Goal: Download file/media

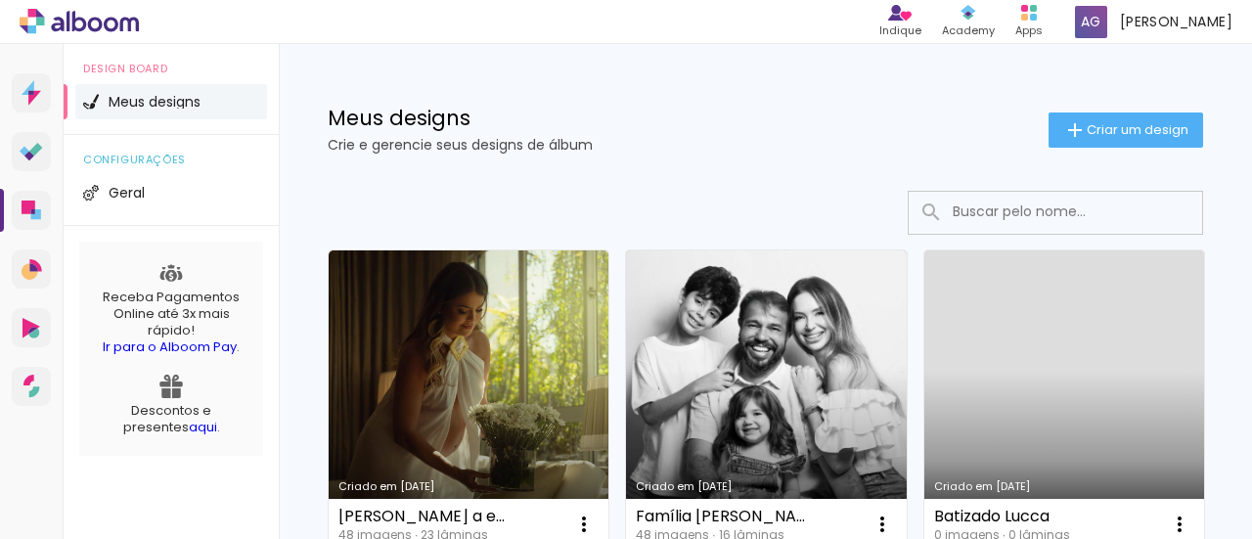
scroll to position [196, 0]
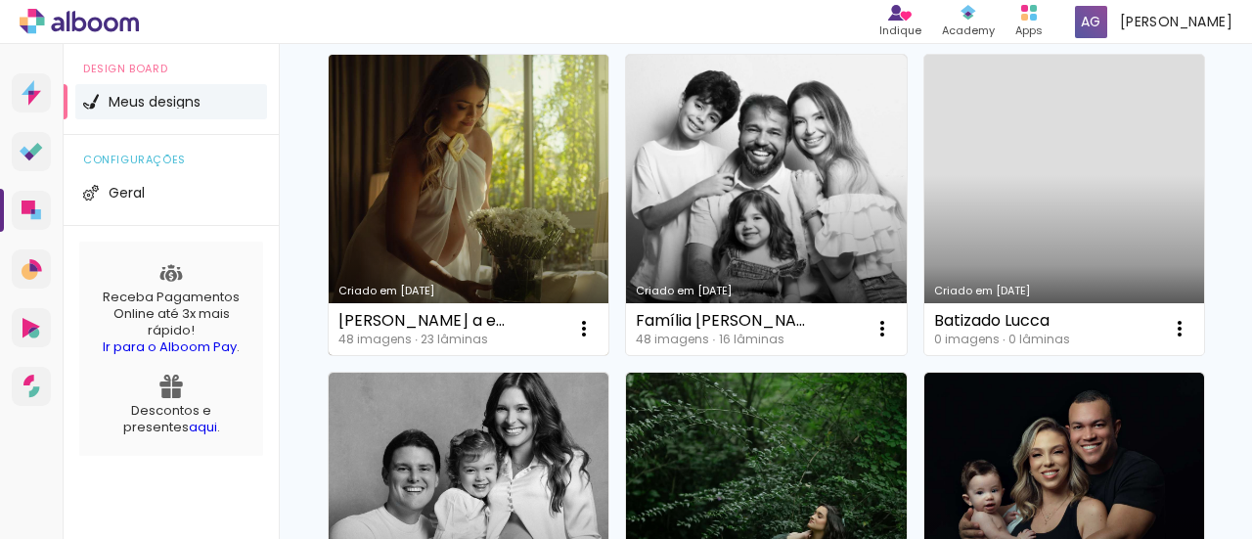
click at [553, 187] on link "Criado em [DATE]" at bounding box center [469, 205] width 280 height 300
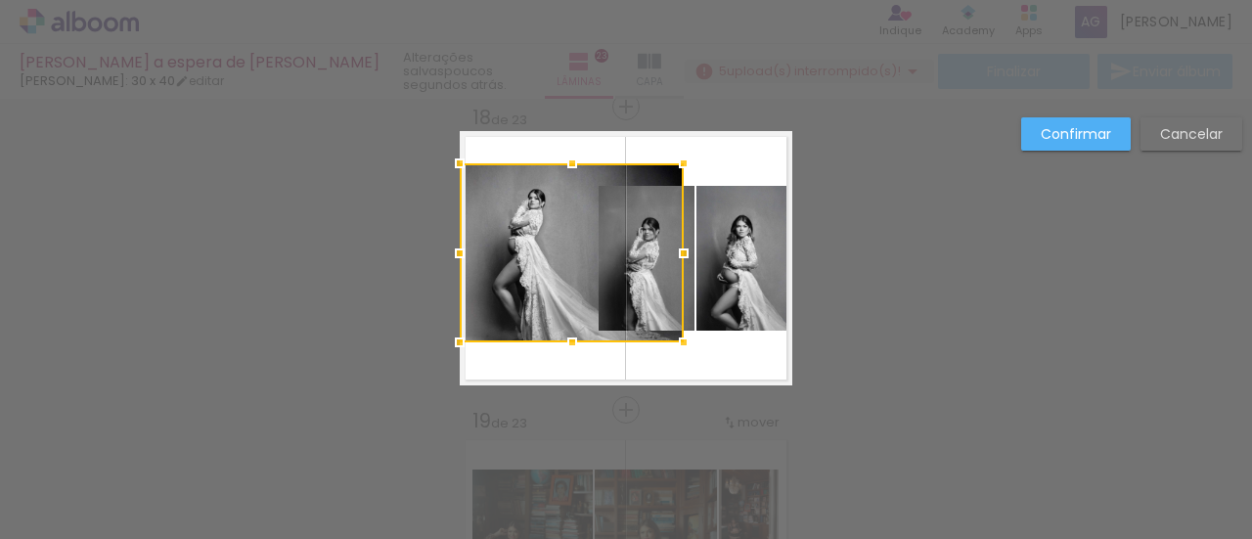
scroll to position [1345, 0]
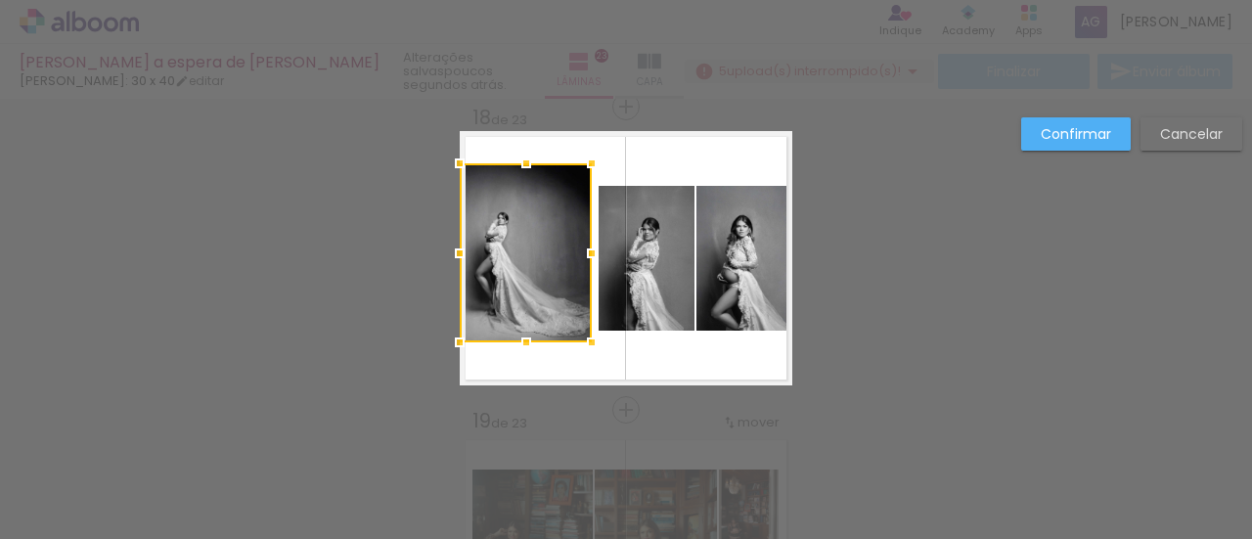
drag, startPoint x: 646, startPoint y: 253, endPoint x: 584, endPoint y: 261, distance: 62.1
click at [584, 261] on div at bounding box center [591, 253] width 39 height 39
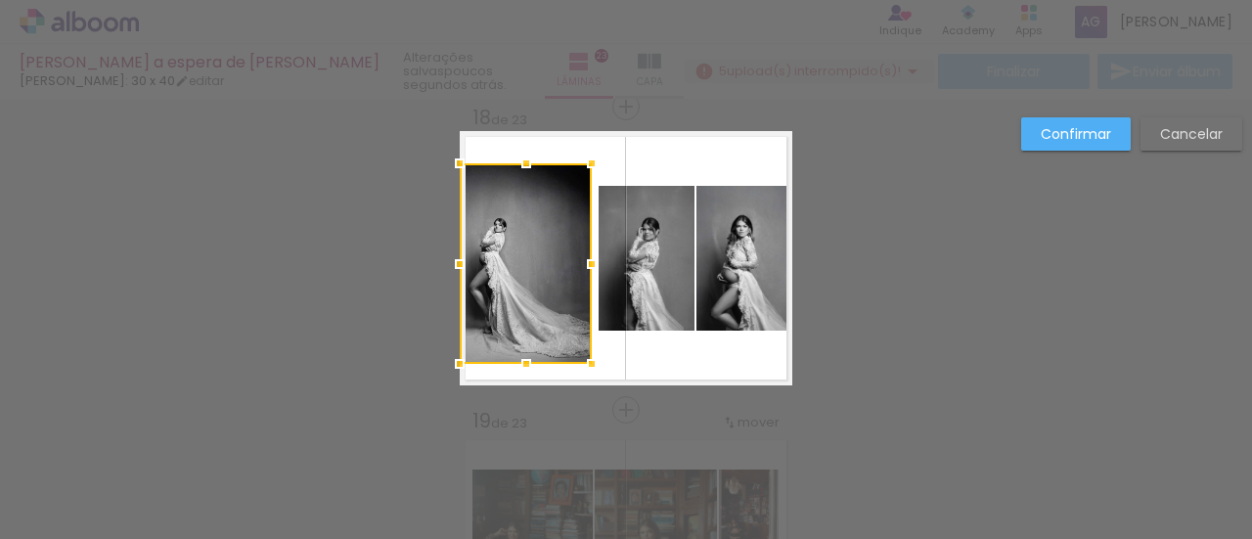
click at [517, 354] on div at bounding box center [526, 363] width 39 height 39
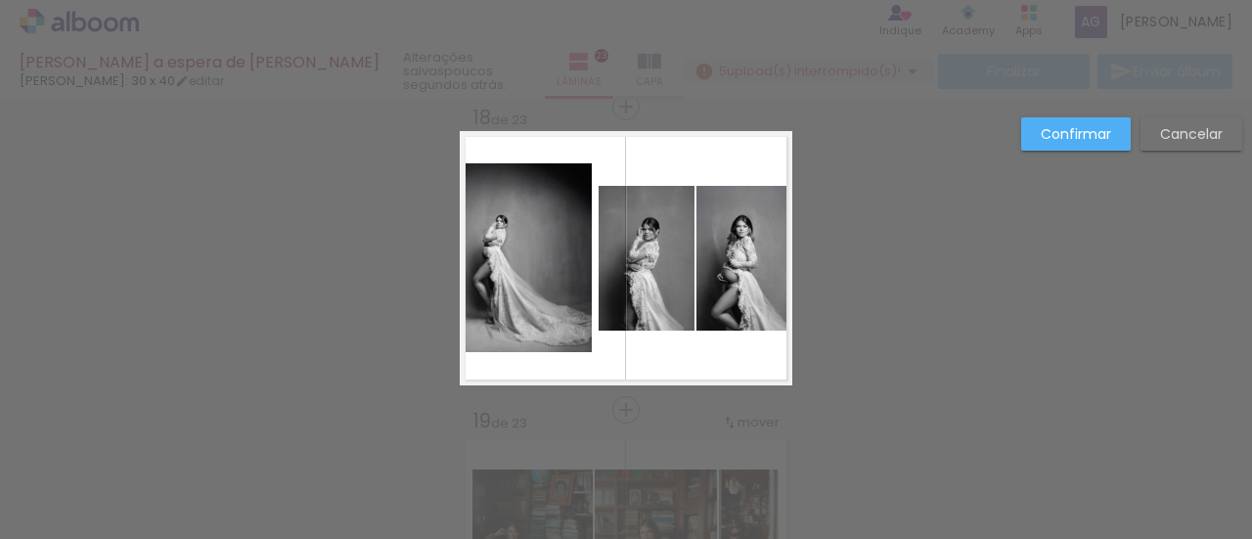
click at [616, 248] on quentale-photo at bounding box center [647, 258] width 96 height 145
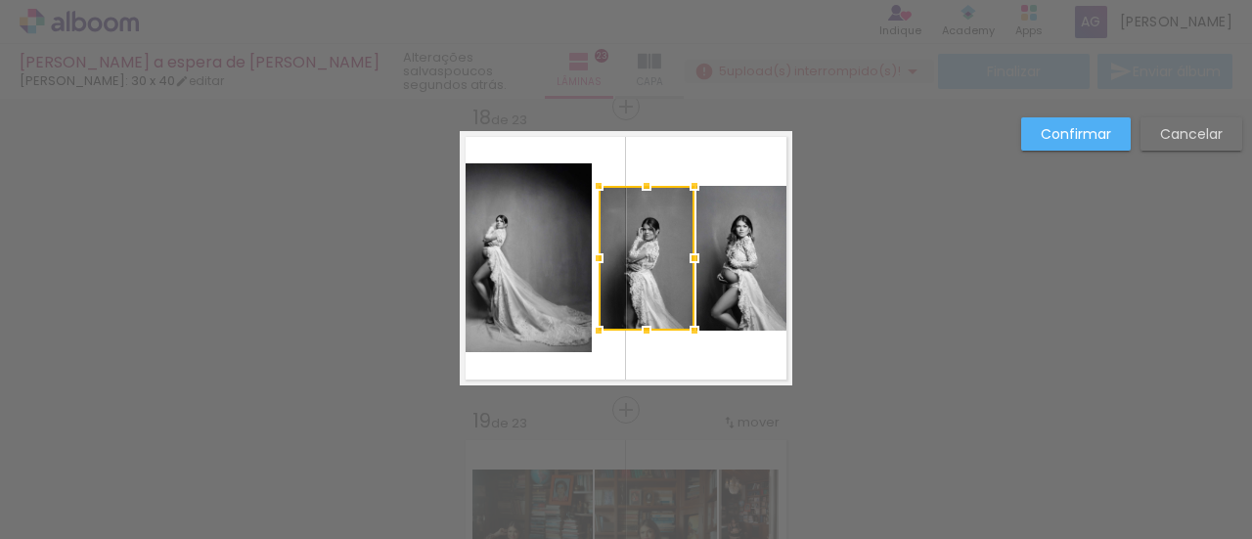
click at [744, 230] on quentale-photo at bounding box center [745, 258] width 96 height 145
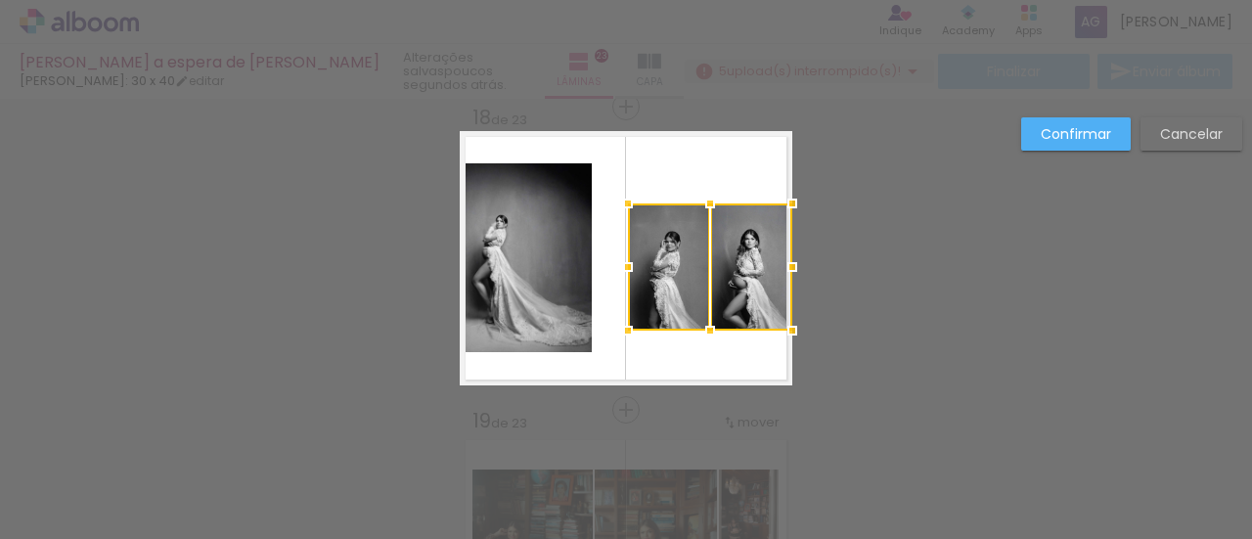
drag, startPoint x: 595, startPoint y: 187, endPoint x: 620, endPoint y: 201, distance: 28.9
click at [620, 201] on div at bounding box center [628, 203] width 39 height 39
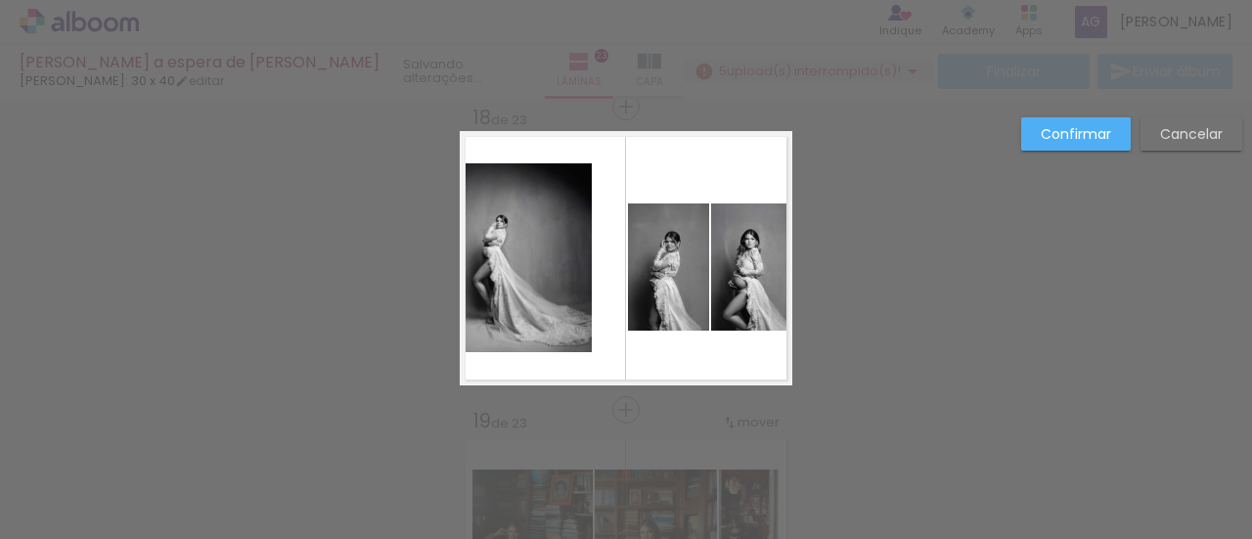
click at [667, 261] on quentale-photo at bounding box center [668, 266] width 81 height 127
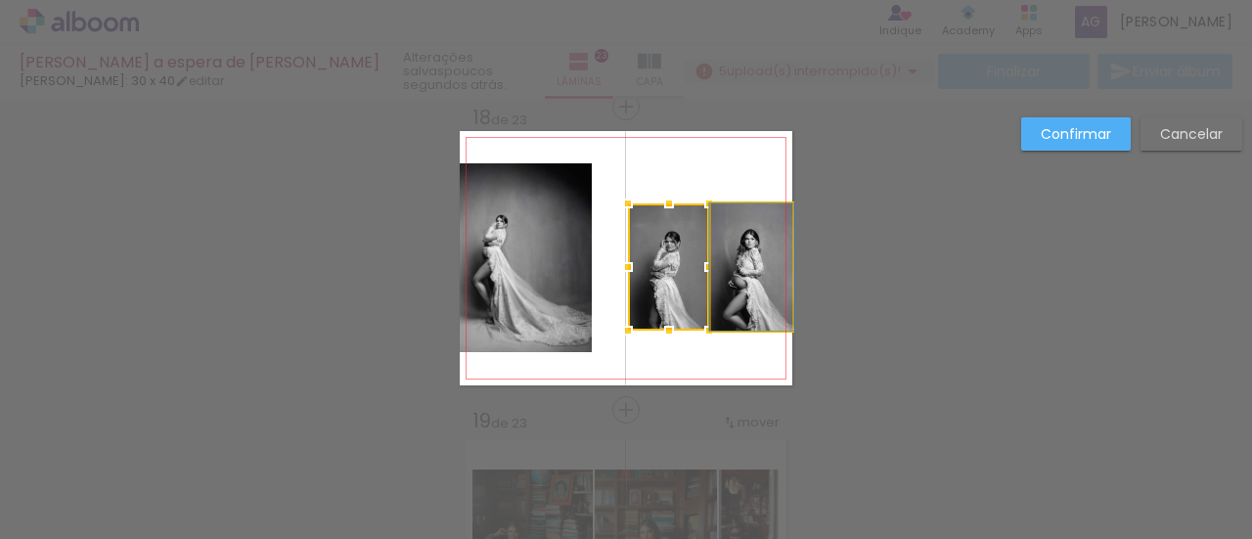
click at [749, 283] on quentale-photo at bounding box center [751, 266] width 81 height 127
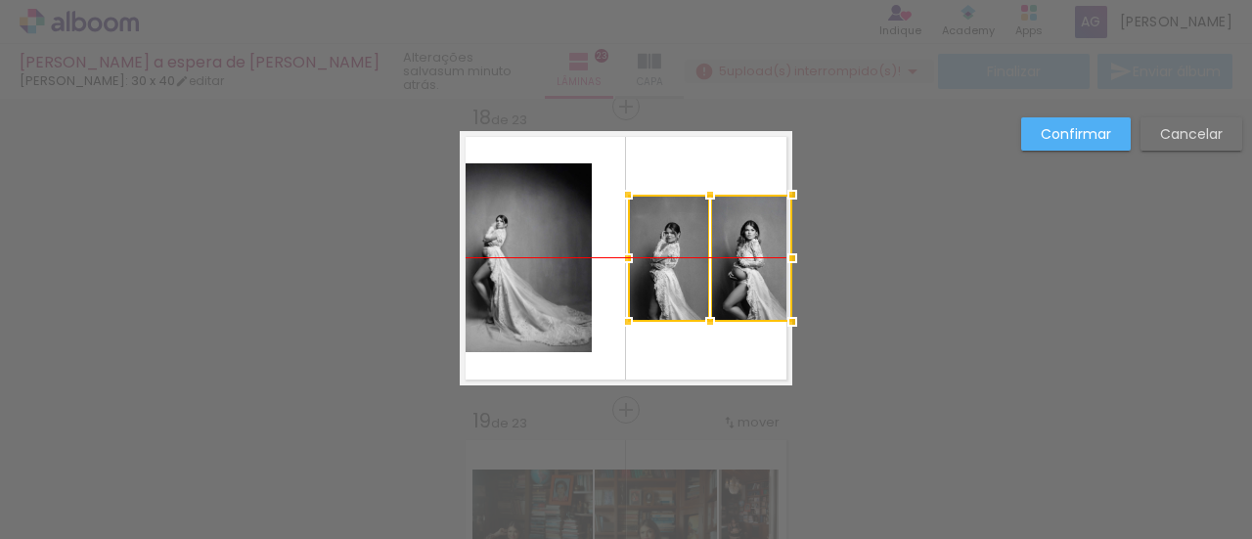
drag, startPoint x: 734, startPoint y: 275, endPoint x: 761, endPoint y: 269, distance: 28.0
click at [761, 269] on div at bounding box center [710, 258] width 164 height 127
click at [547, 220] on quentale-photo at bounding box center [526, 257] width 132 height 189
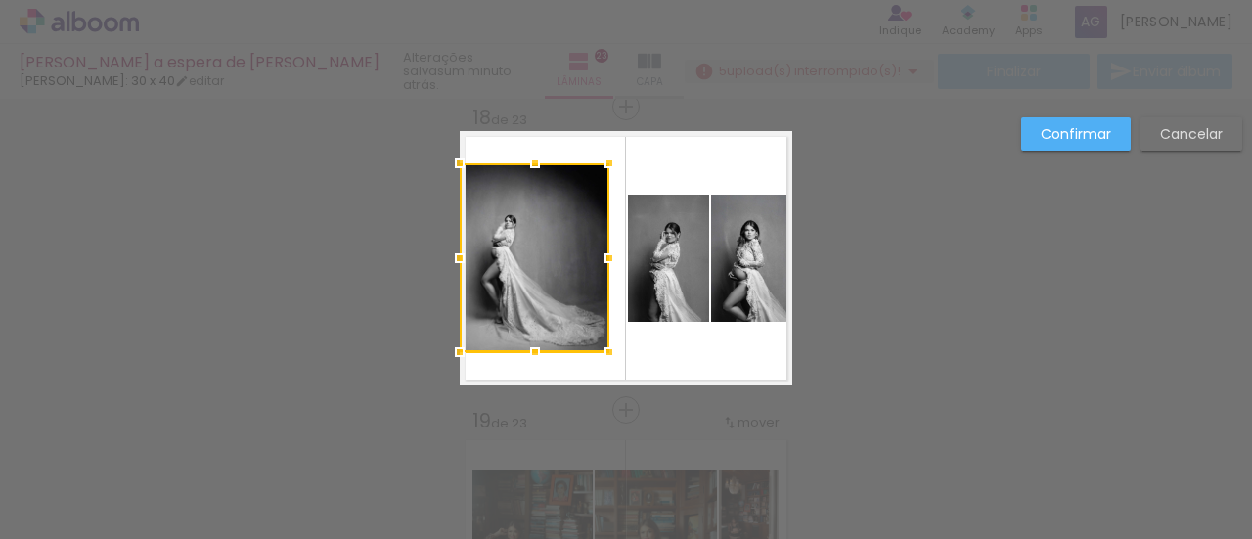
drag, startPoint x: 589, startPoint y: 256, endPoint x: 580, endPoint y: 251, distance: 10.1
click at [580, 251] on div at bounding box center [535, 257] width 150 height 189
click at [521, 156] on div at bounding box center [535, 158] width 39 height 39
click at [521, 156] on quentale-layouter at bounding box center [626, 258] width 333 height 254
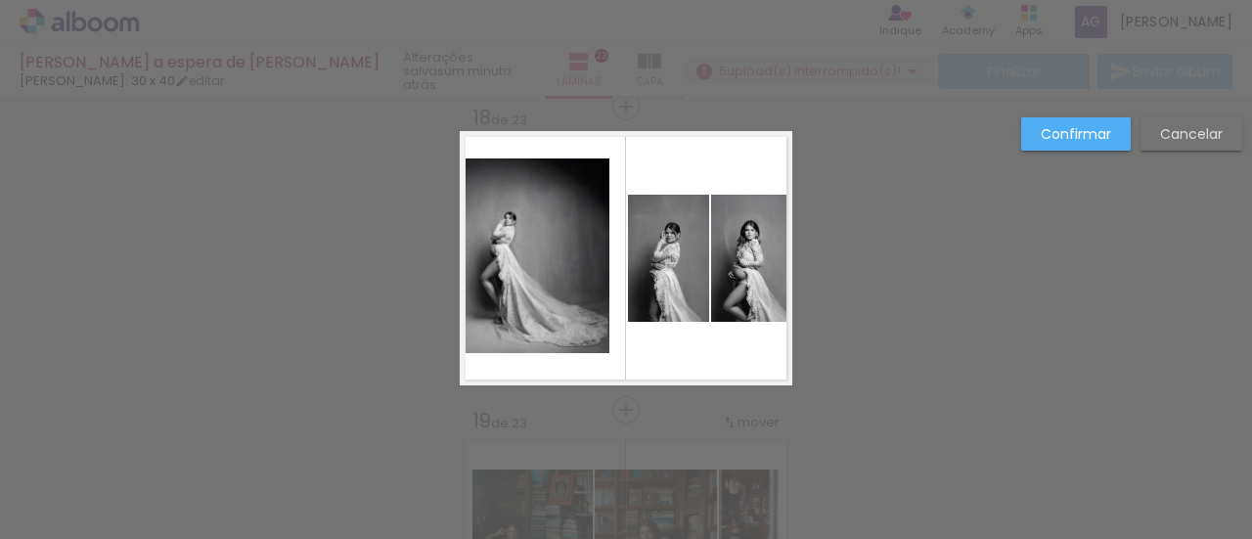
click at [662, 236] on quentale-photo at bounding box center [668, 258] width 81 height 127
click at [754, 247] on quentale-photo at bounding box center [751, 258] width 81 height 127
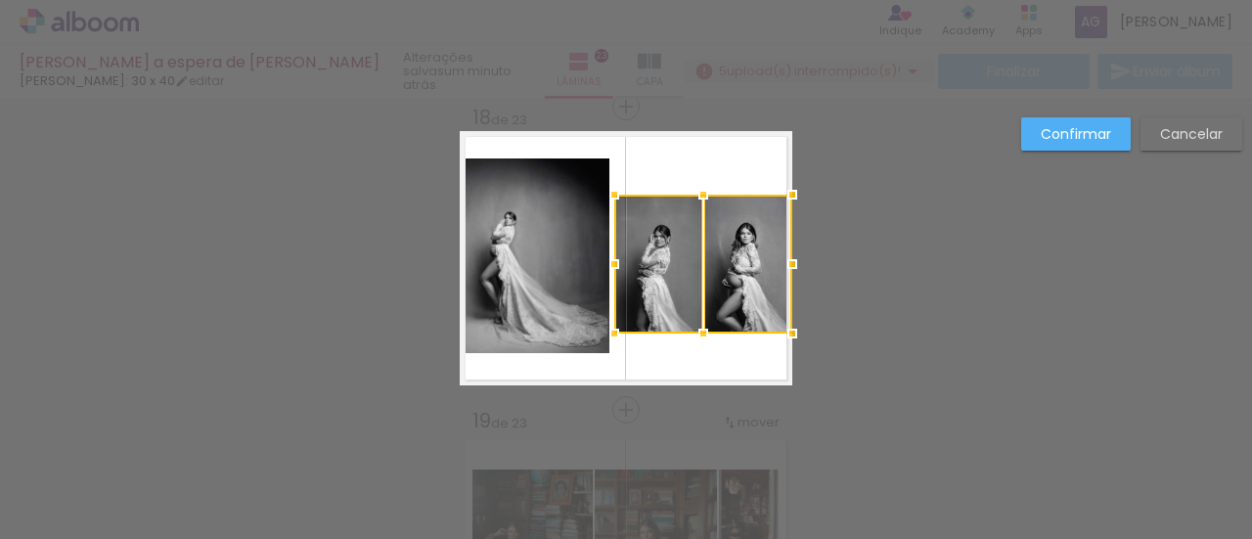
click at [607, 336] on div at bounding box center [614, 333] width 39 height 39
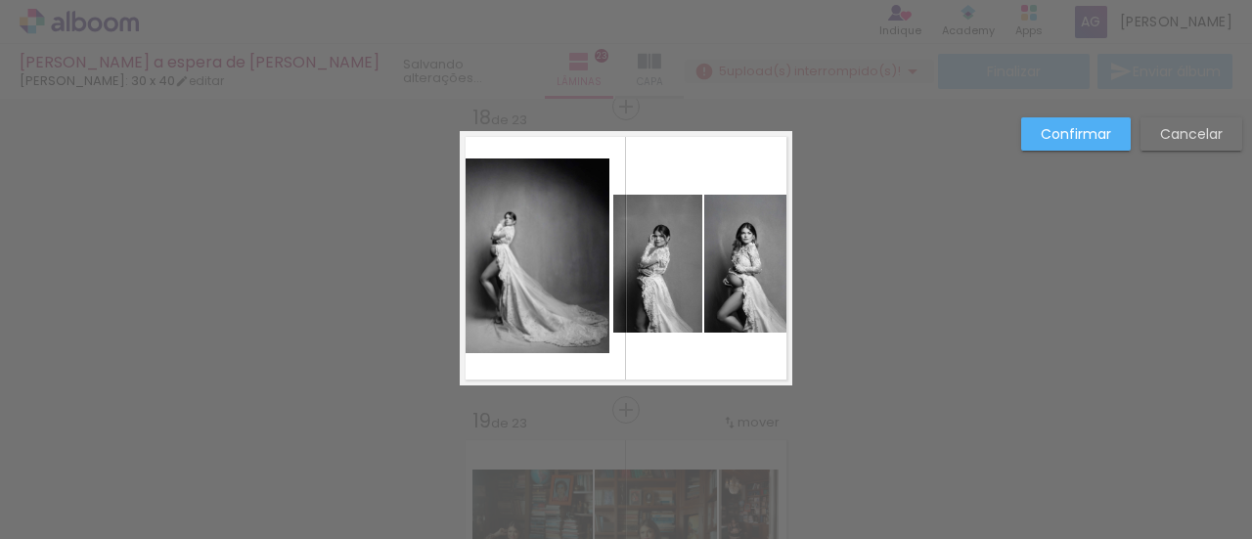
click at [653, 284] on quentale-photo at bounding box center [657, 264] width 88 height 138
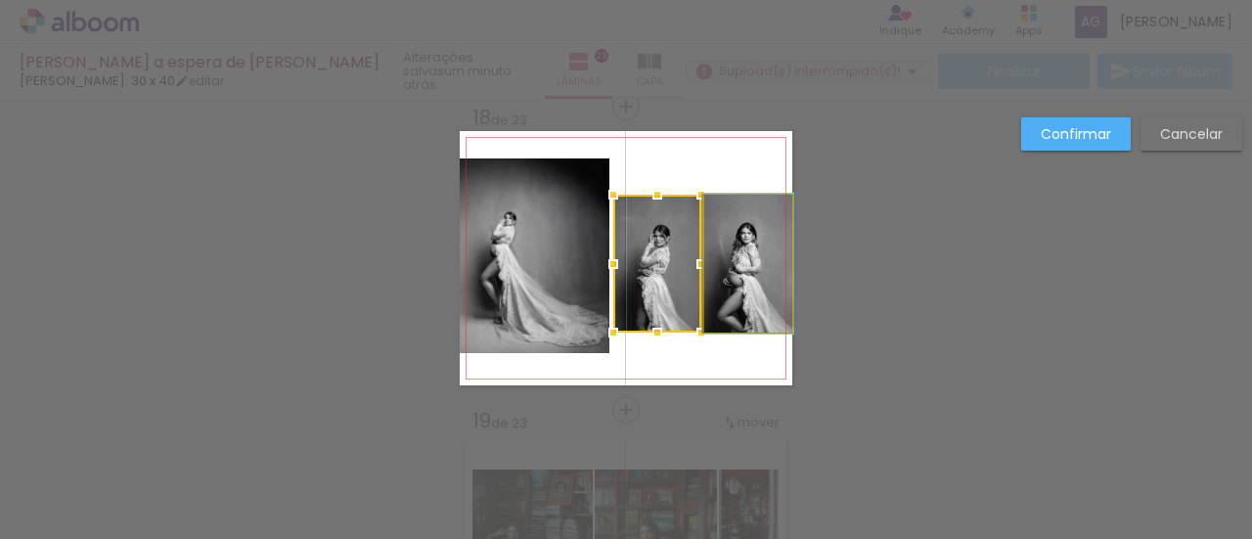
click at [765, 255] on quentale-photo at bounding box center [748, 264] width 88 height 138
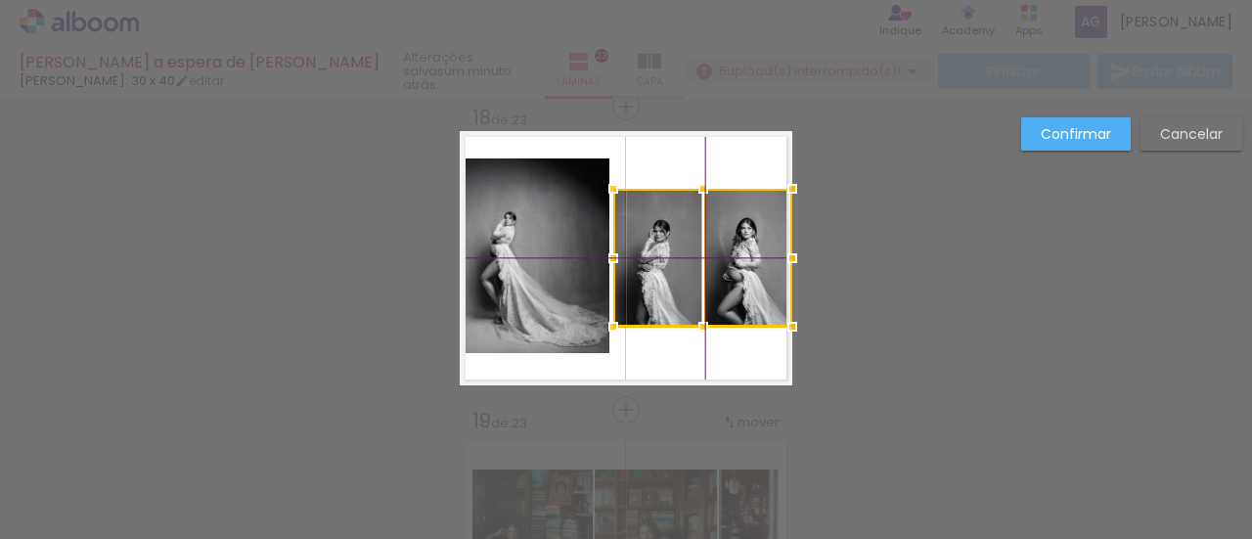
drag, startPoint x: 732, startPoint y: 271, endPoint x: 744, endPoint y: 257, distance: 18.0
click at [744, 257] on div at bounding box center [702, 258] width 179 height 138
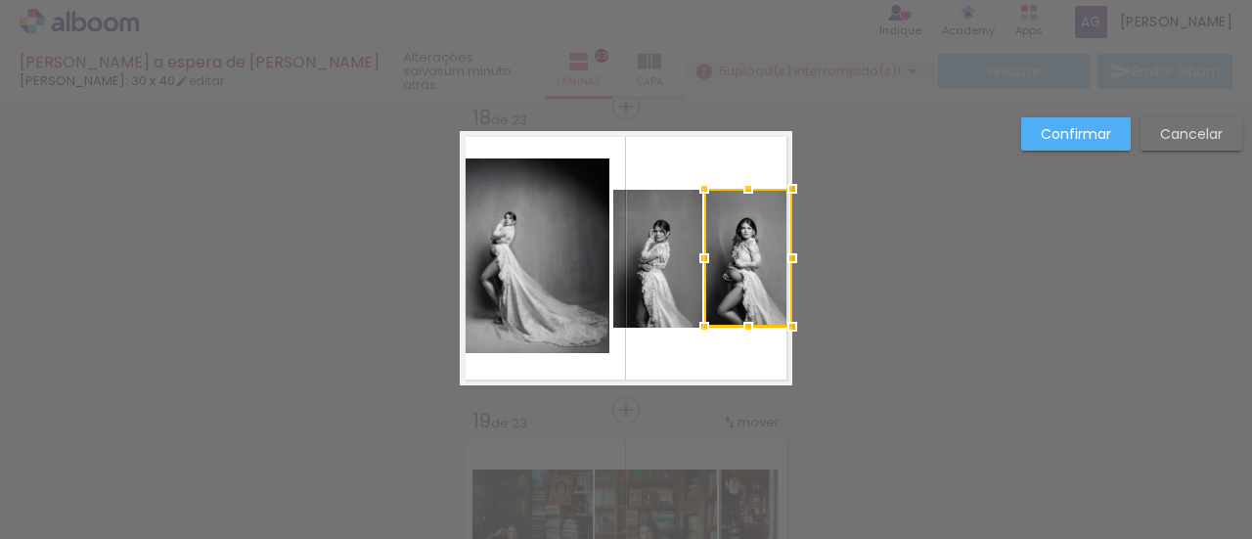
click at [643, 227] on quentale-photo at bounding box center [657, 259] width 88 height 138
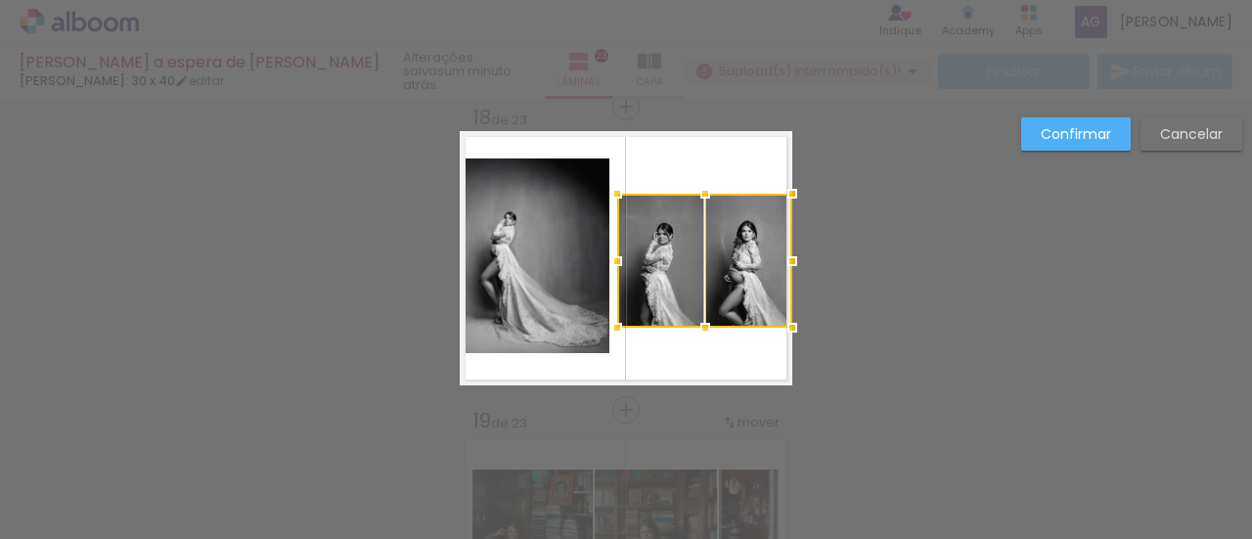
drag, startPoint x: 607, startPoint y: 189, endPoint x: 599, endPoint y: 201, distance: 14.1
click at [599, 201] on div at bounding box center [617, 193] width 39 height 39
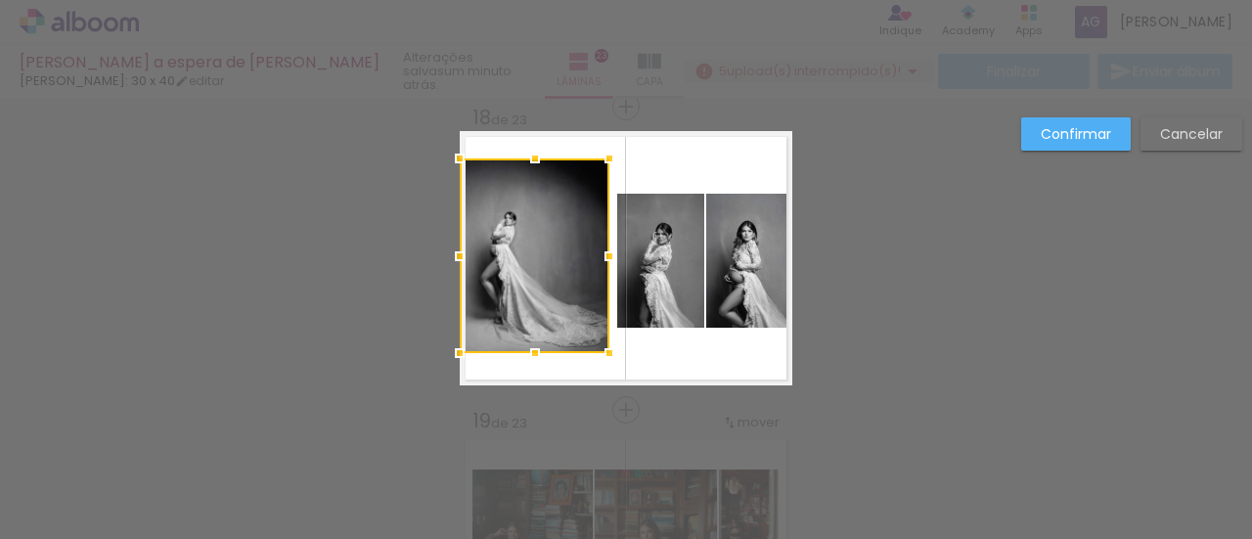
click at [599, 201] on div at bounding box center [535, 255] width 150 height 195
click at [1040, 137] on paper-button "Confirmar" at bounding box center [1076, 133] width 110 height 33
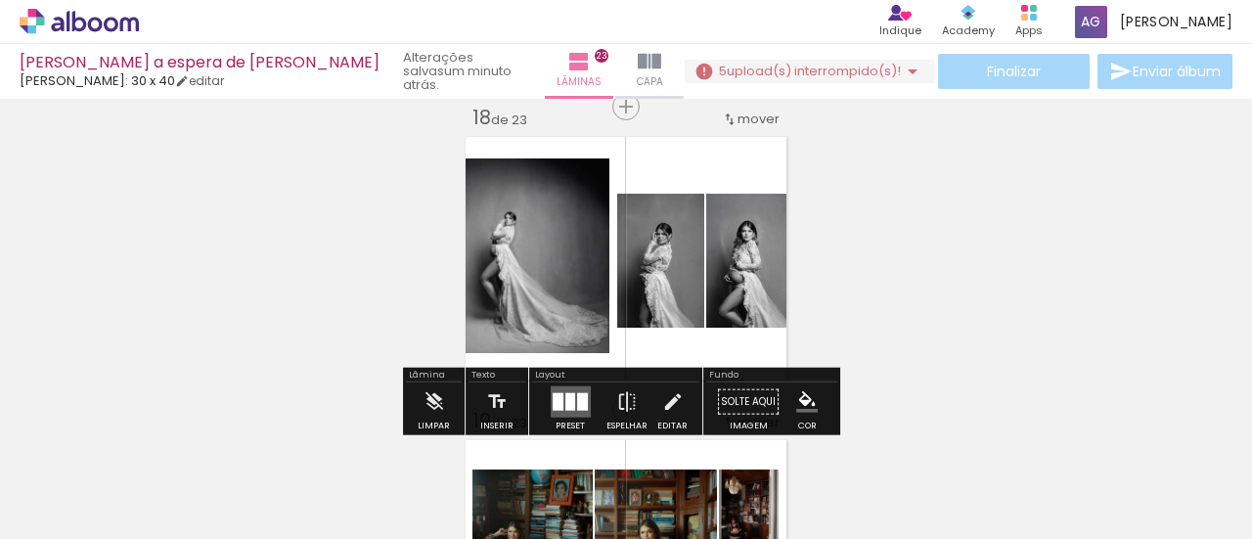
click at [558, 257] on quentale-photo at bounding box center [535, 255] width 150 height 195
click at [576, 254] on quentale-photo at bounding box center [535, 255] width 150 height 195
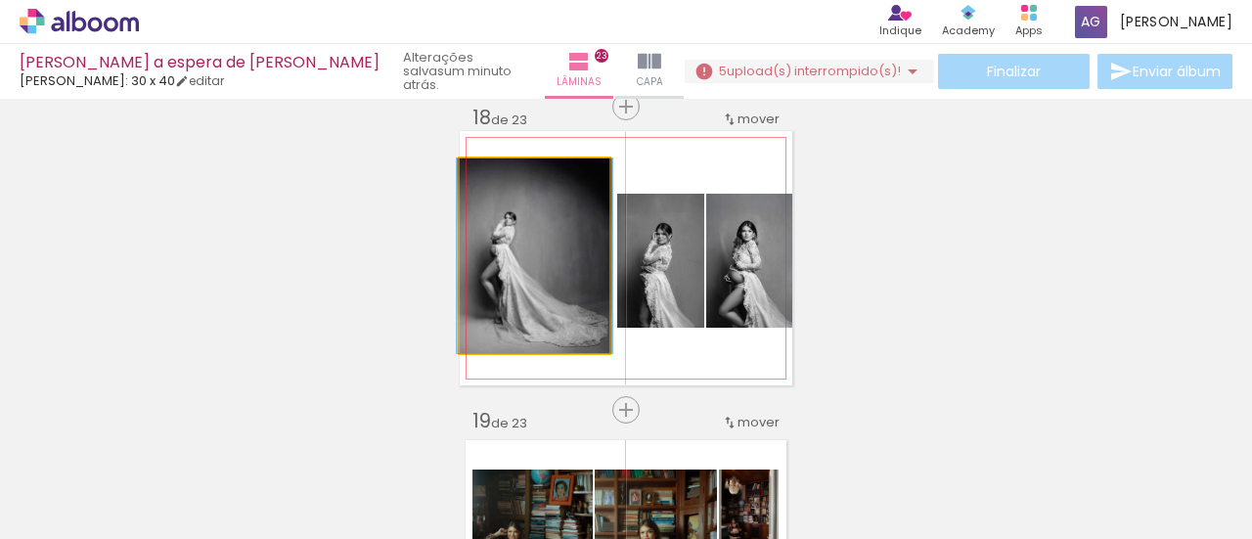
click at [576, 254] on quentale-photo at bounding box center [535, 255] width 150 height 195
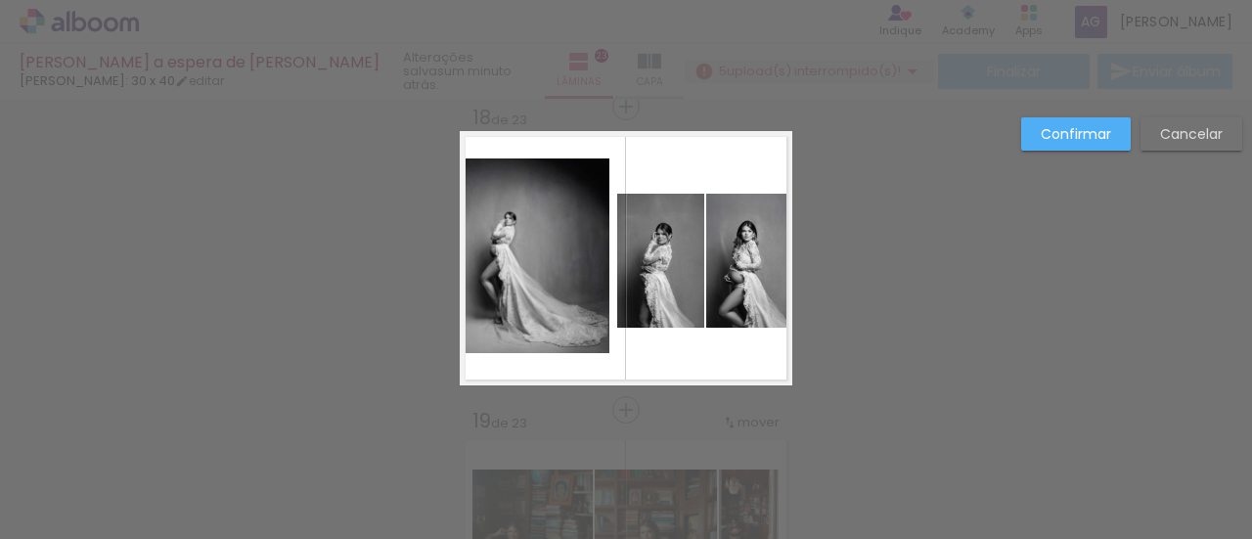
click at [595, 259] on quentale-photo at bounding box center [535, 255] width 150 height 195
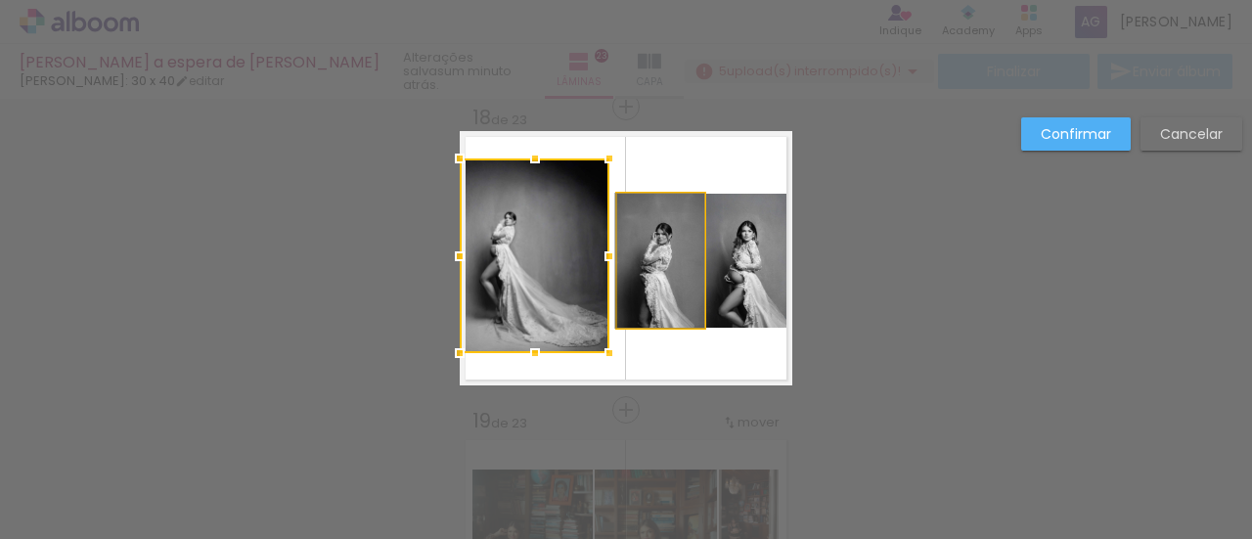
click at [695, 257] on quentale-photo at bounding box center [660, 261] width 86 height 134
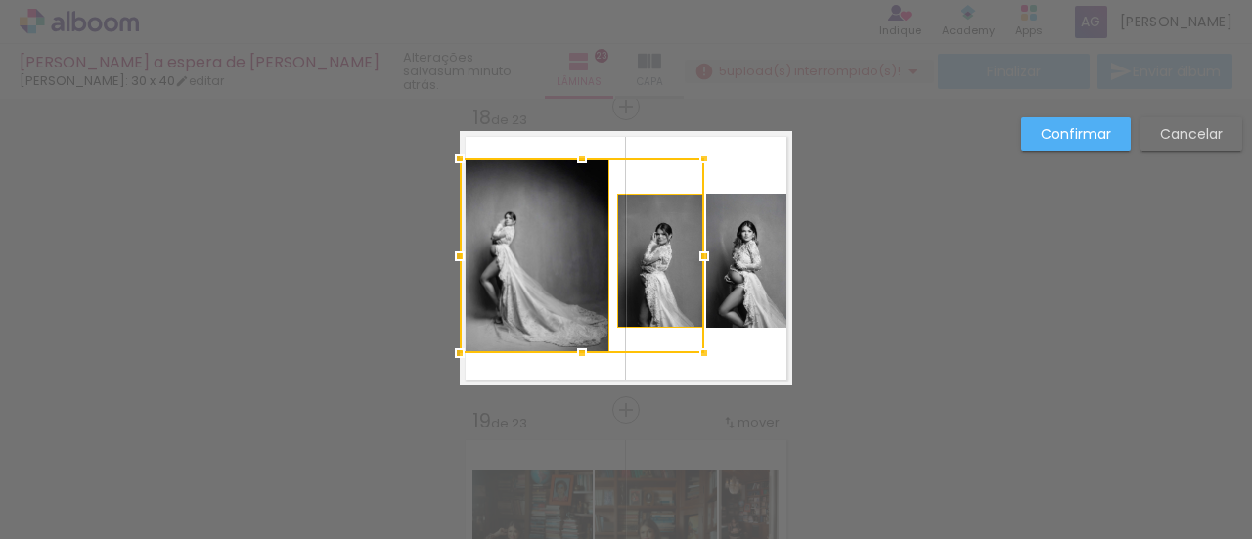
click at [773, 242] on quentale-photo at bounding box center [749, 261] width 86 height 134
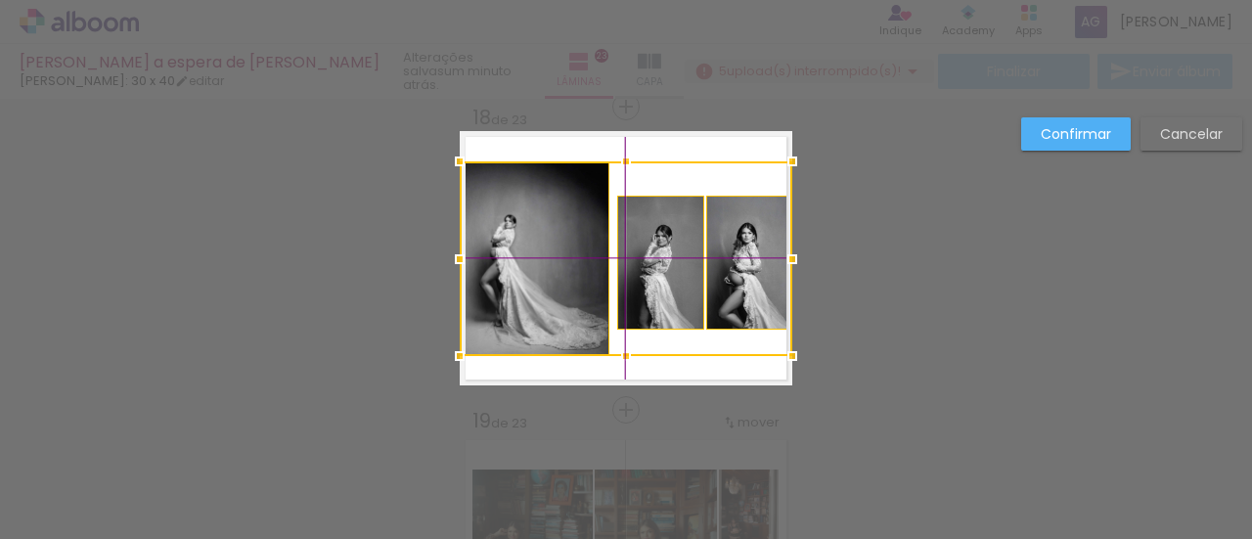
drag, startPoint x: 683, startPoint y: 255, endPoint x: 678, endPoint y: 266, distance: 11.8
click at [678, 266] on div at bounding box center [626, 258] width 333 height 195
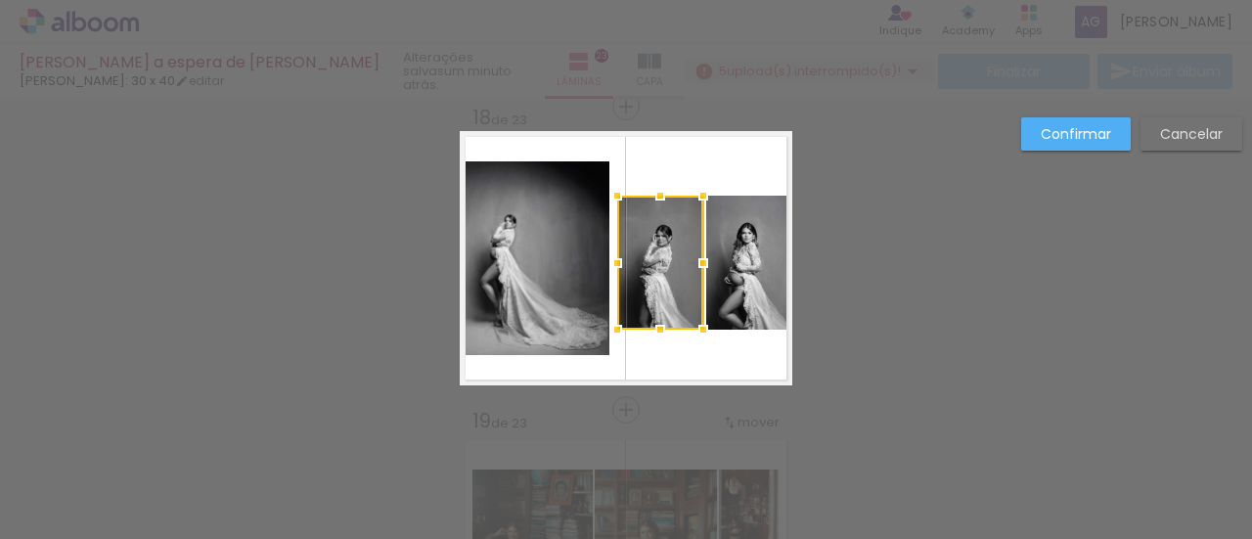
click at [1069, 118] on paper-button "Confirmar" at bounding box center [1076, 133] width 110 height 33
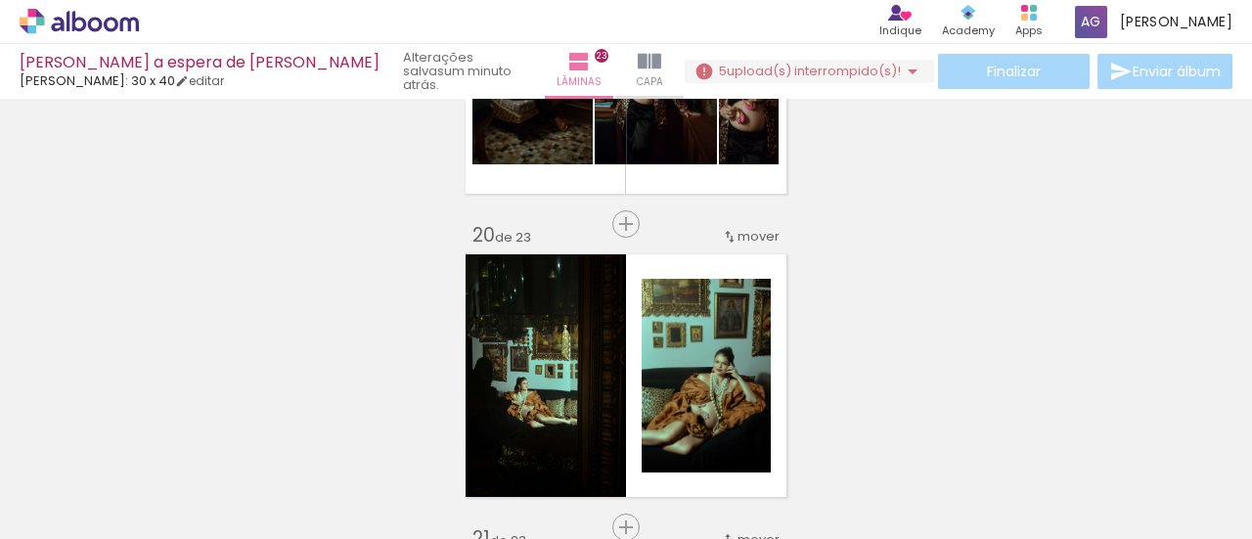
scroll to position [5474, 0]
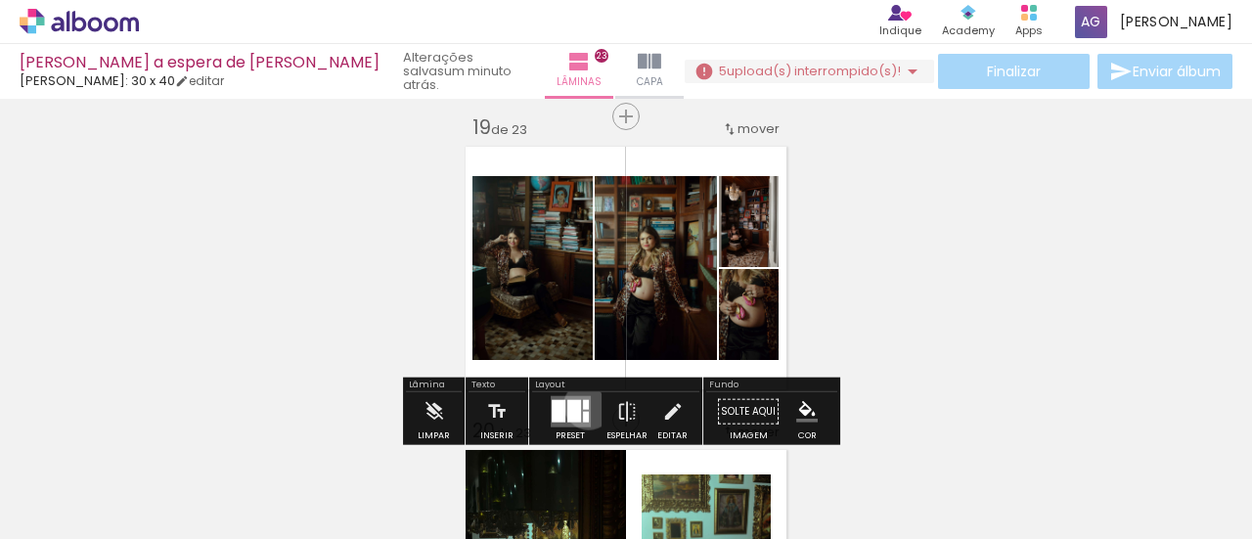
click at [584, 404] on quentale-layouter at bounding box center [571, 411] width 40 height 31
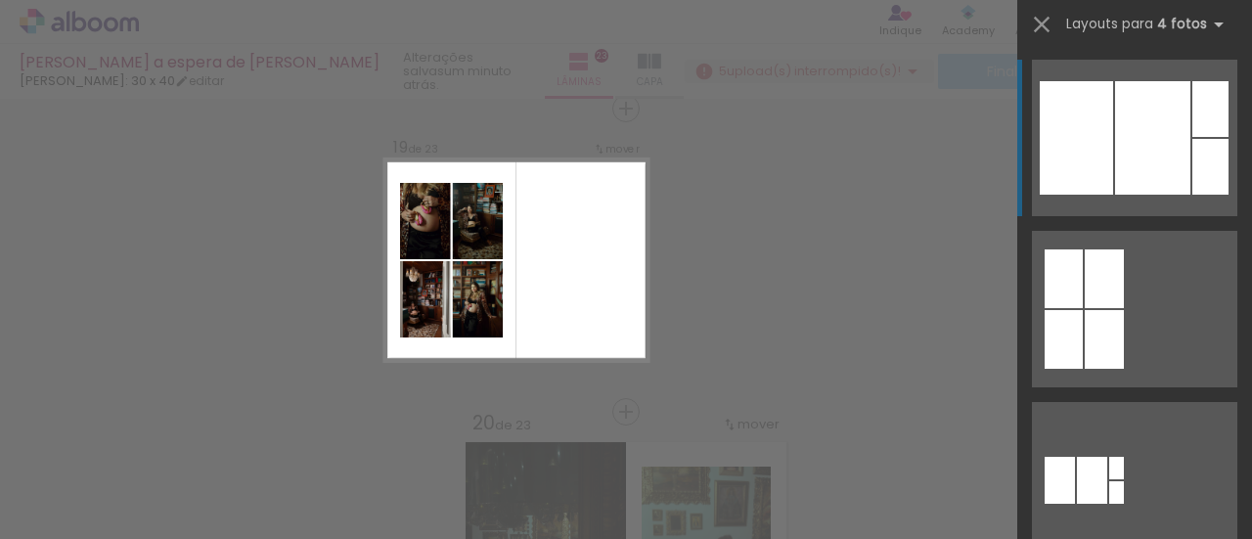
scroll to position [5483, 0]
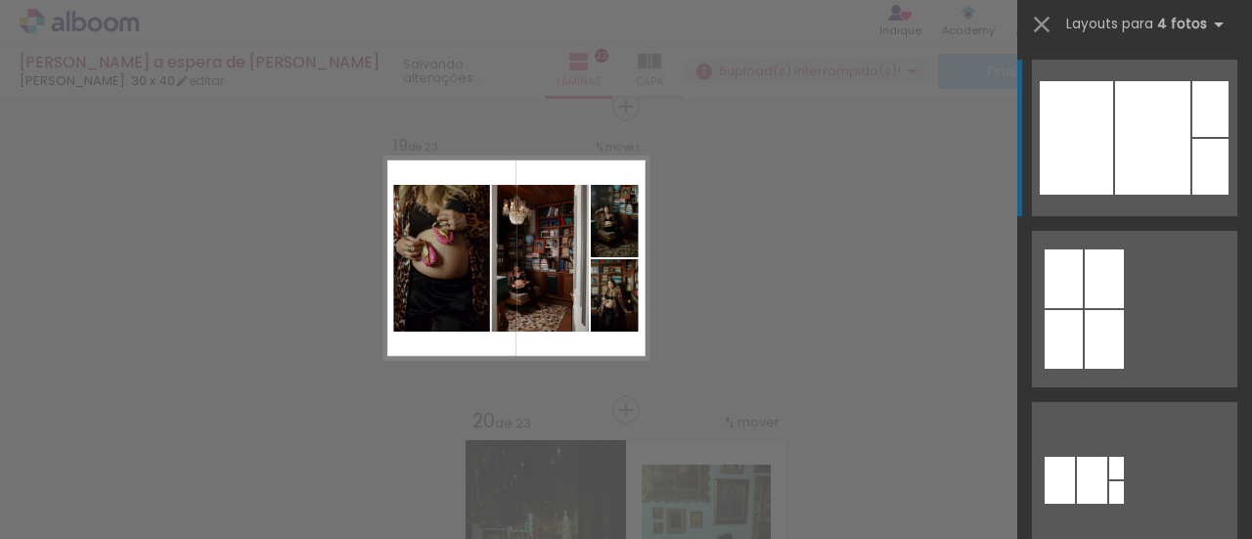
click at [1150, 147] on div at bounding box center [1152, 137] width 75 height 113
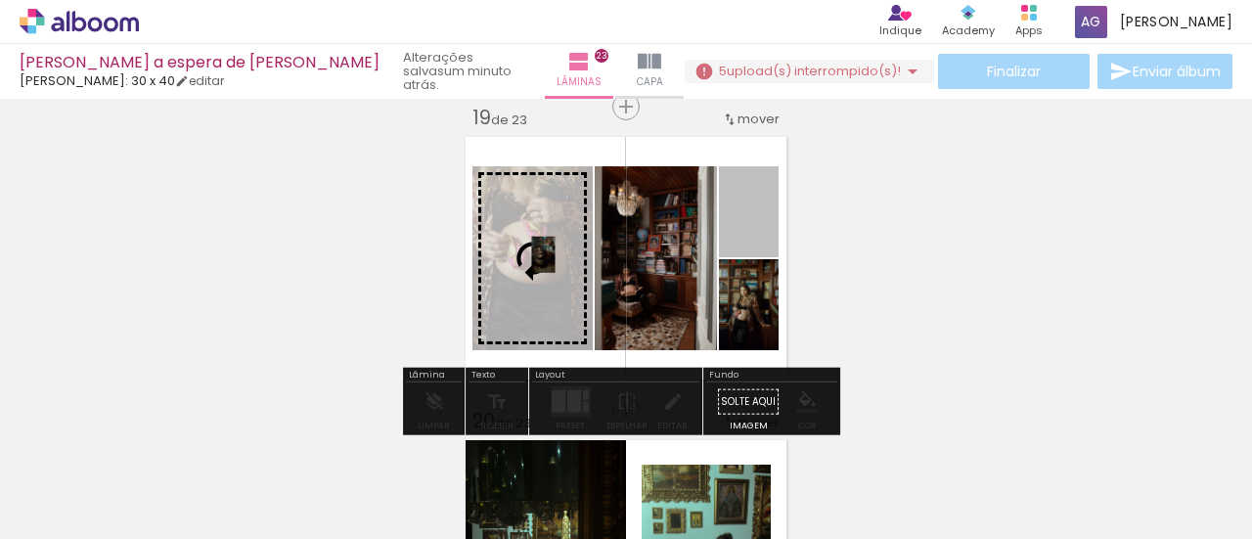
drag, startPoint x: 637, startPoint y: 285, endPoint x: 533, endPoint y: 254, distance: 108.0
click at [0, 0] on slot at bounding box center [0, 0] width 0 height 0
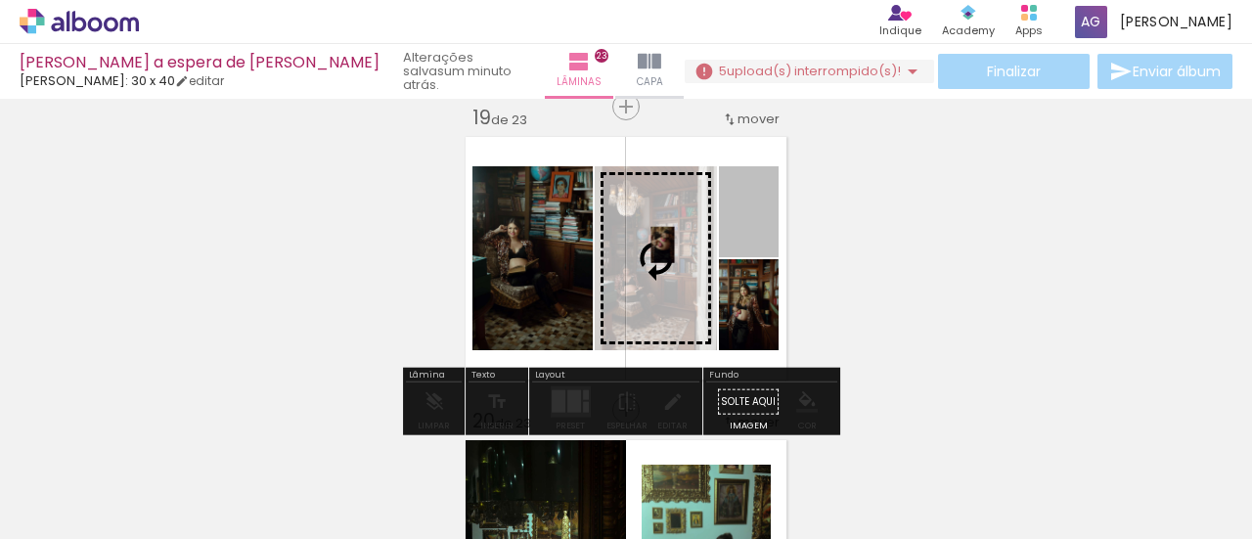
drag, startPoint x: 734, startPoint y: 220, endPoint x: 648, endPoint y: 259, distance: 94.6
click at [0, 0] on slot at bounding box center [0, 0] width 0 height 0
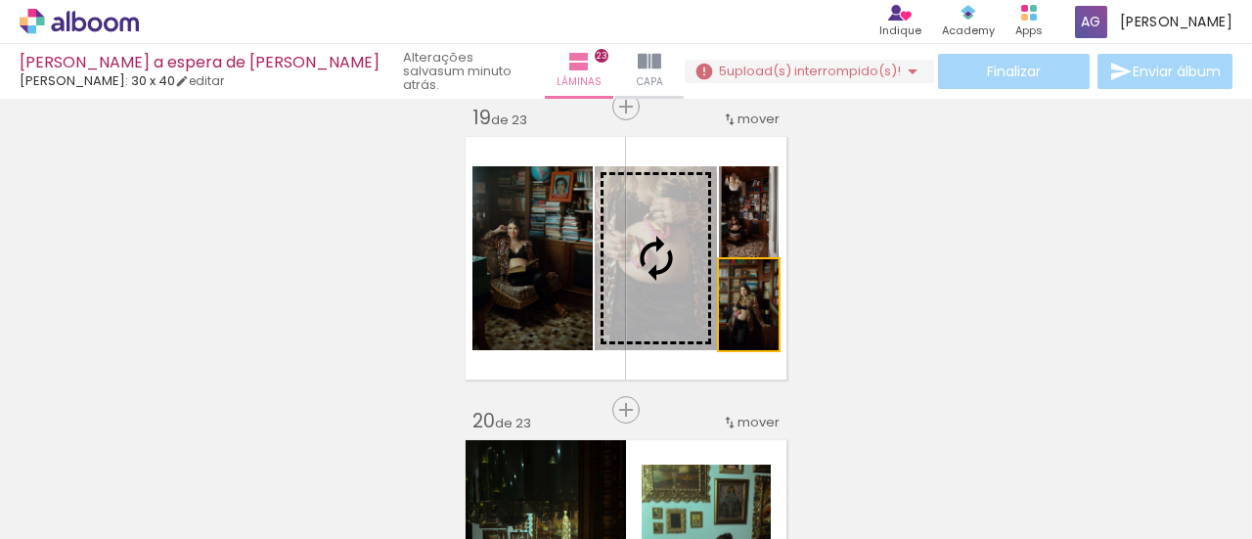
drag, startPoint x: 752, startPoint y: 324, endPoint x: 640, endPoint y: 267, distance: 126.0
click at [0, 0] on slot at bounding box center [0, 0] width 0 height 0
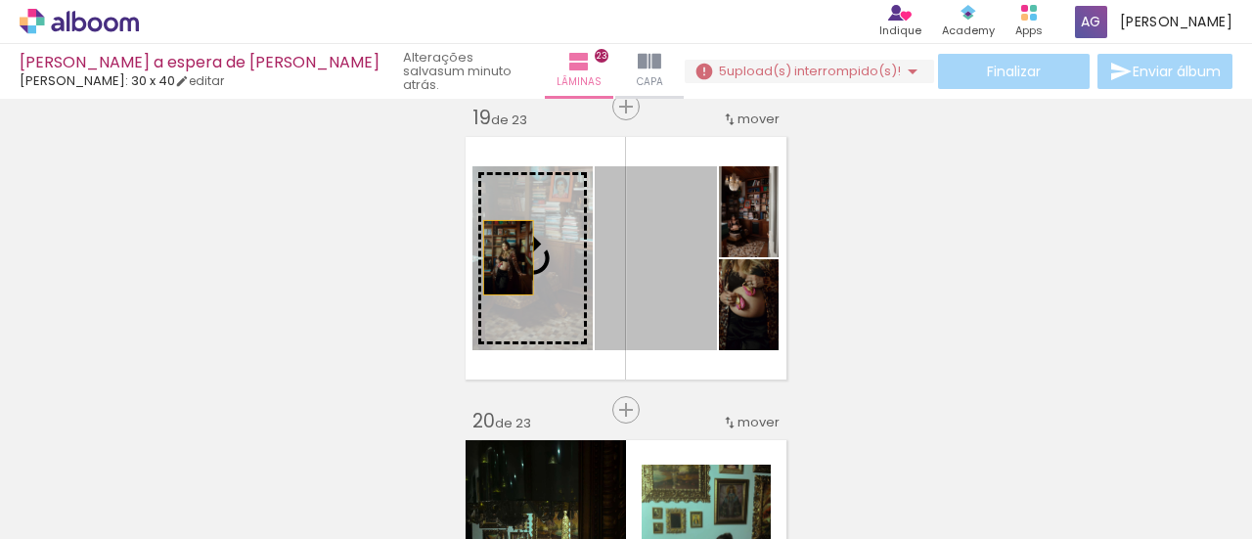
drag, startPoint x: 585, startPoint y: 277, endPoint x: 501, endPoint y: 257, distance: 86.4
click at [0, 0] on slot at bounding box center [0, 0] width 0 height 0
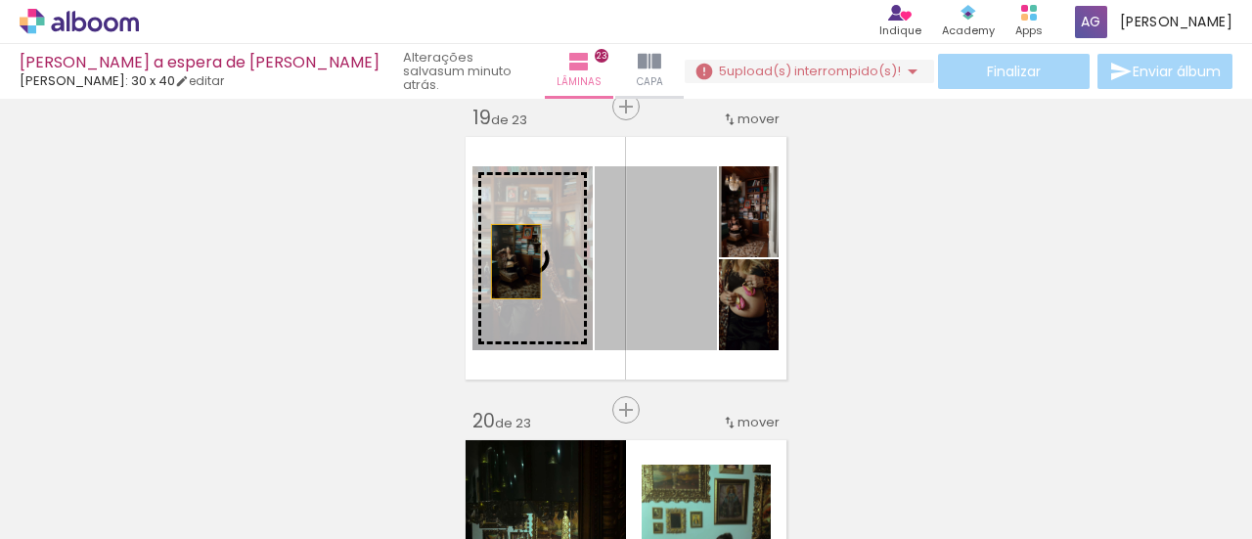
drag, startPoint x: 675, startPoint y: 272, endPoint x: 509, endPoint y: 261, distance: 166.7
click at [0, 0] on slot at bounding box center [0, 0] width 0 height 0
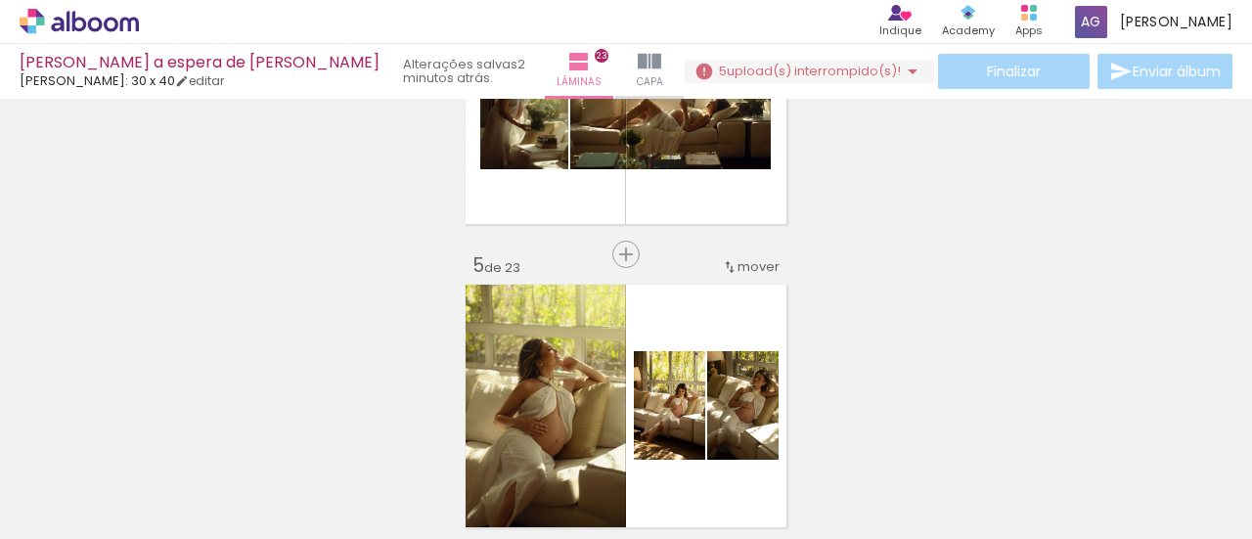
scroll to position [970, 0]
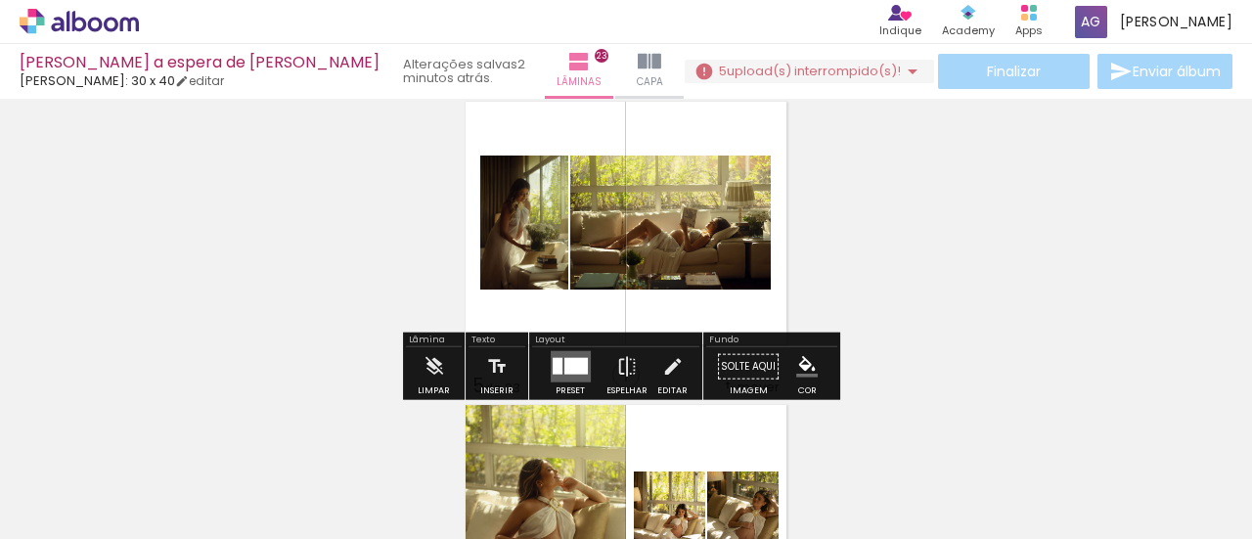
click at [564, 369] on div at bounding box center [575, 366] width 23 height 17
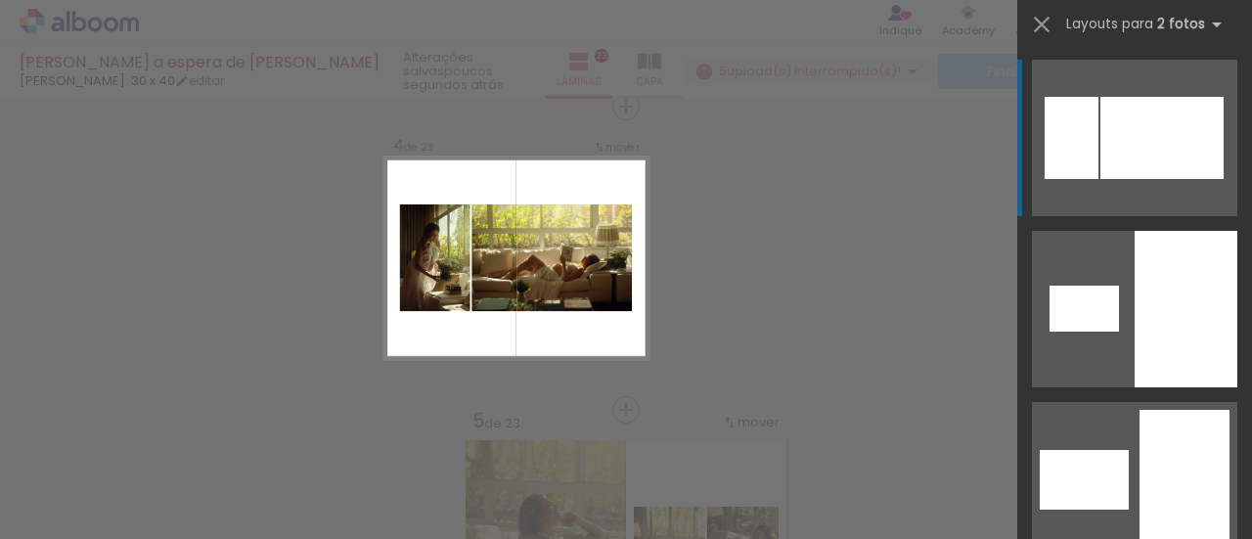
scroll to position [269, 0]
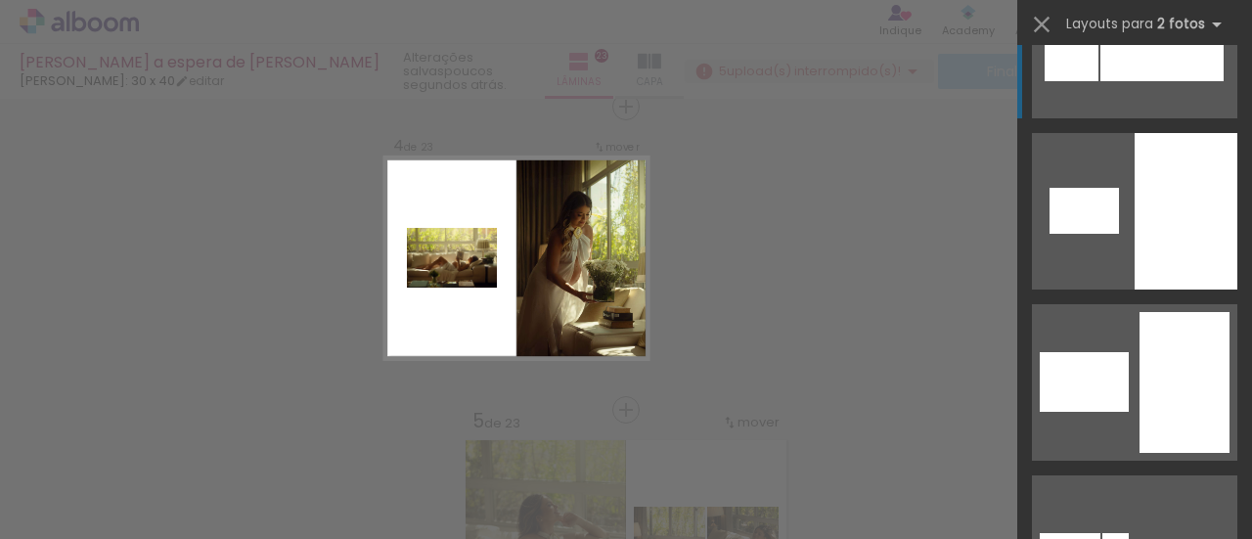
click at [1204, 181] on div at bounding box center [1186, 211] width 103 height 157
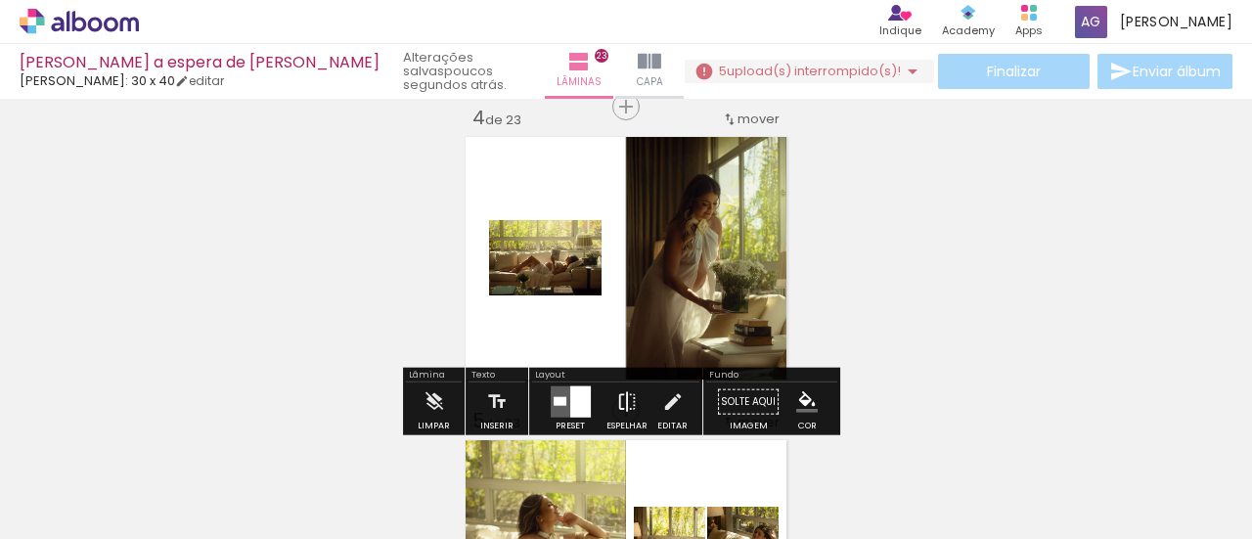
click at [627, 403] on iron-icon at bounding box center [627, 402] width 22 height 39
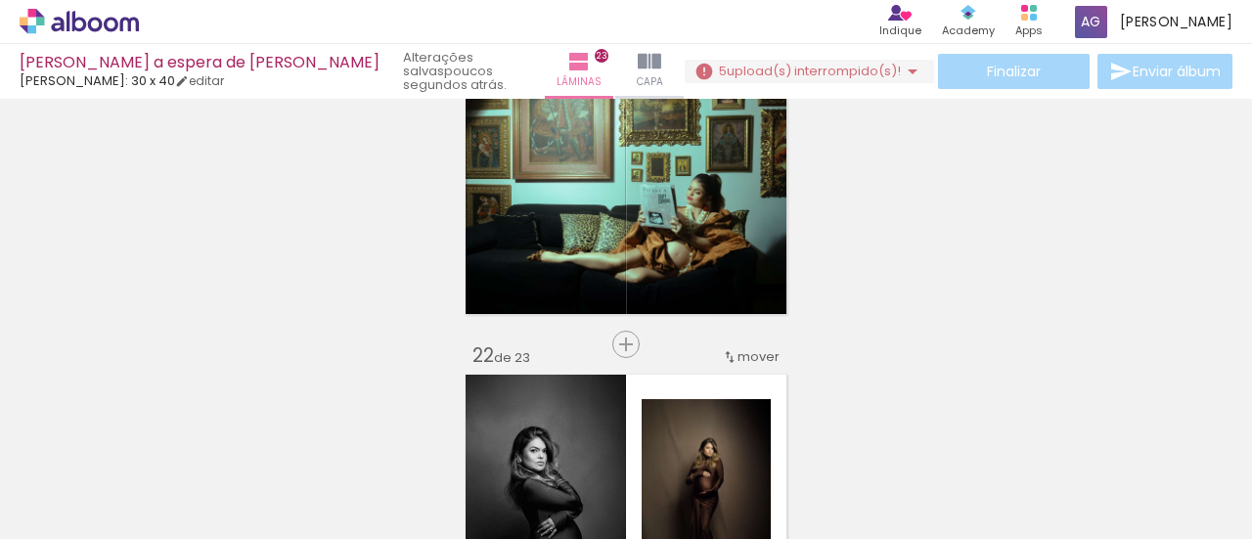
scroll to position [6351, 0]
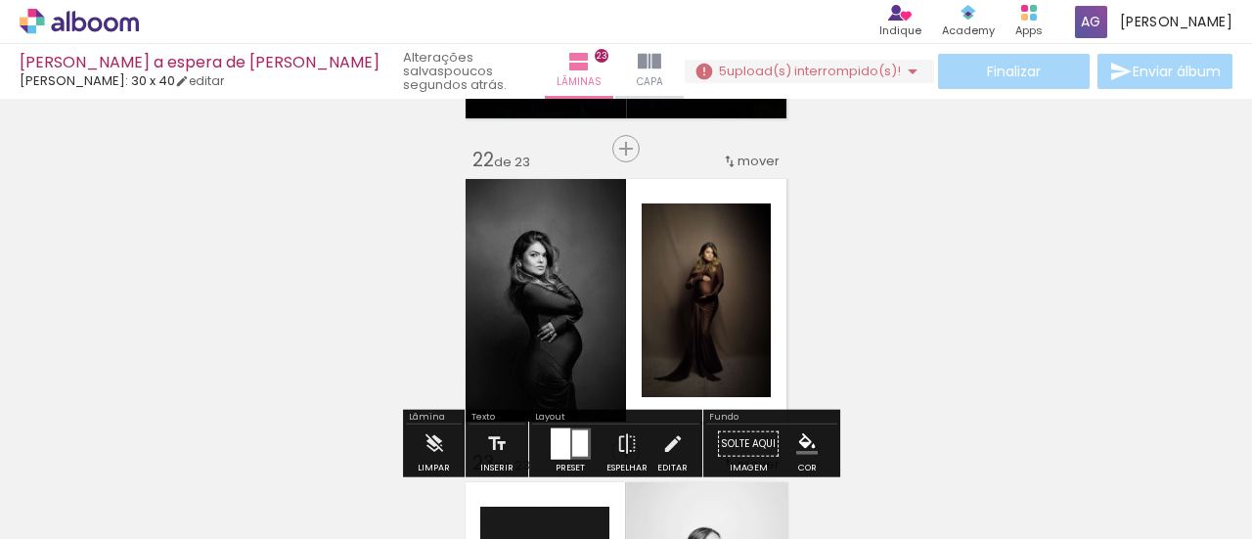
click at [742, 163] on span "mover" at bounding box center [759, 161] width 42 height 19
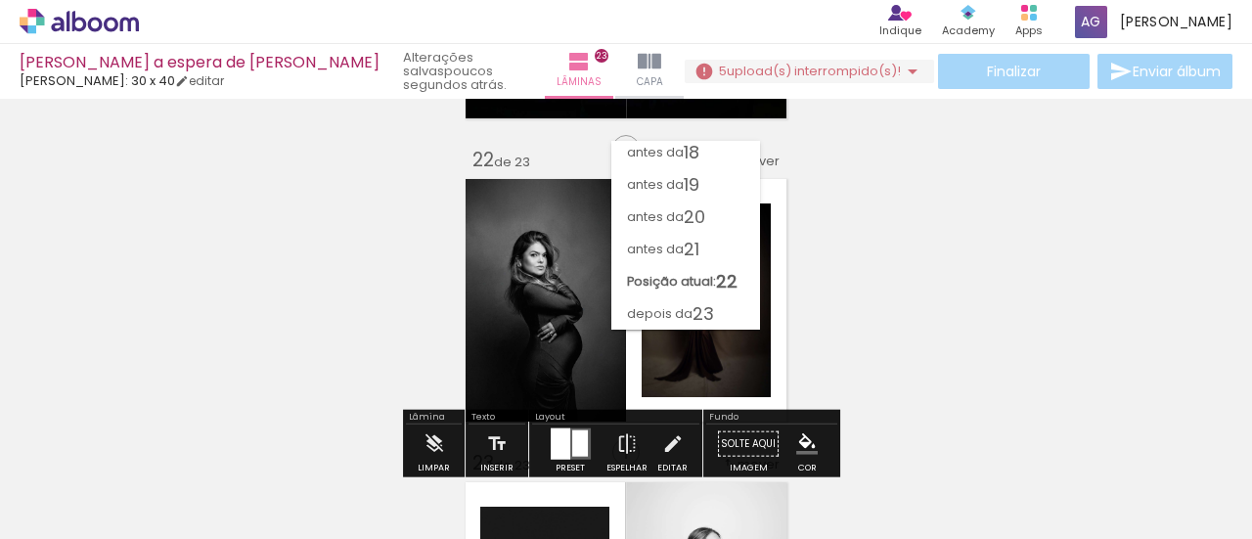
scroll to position [554, 0]
click at [695, 194] on span "19" at bounding box center [692, 184] width 16 height 32
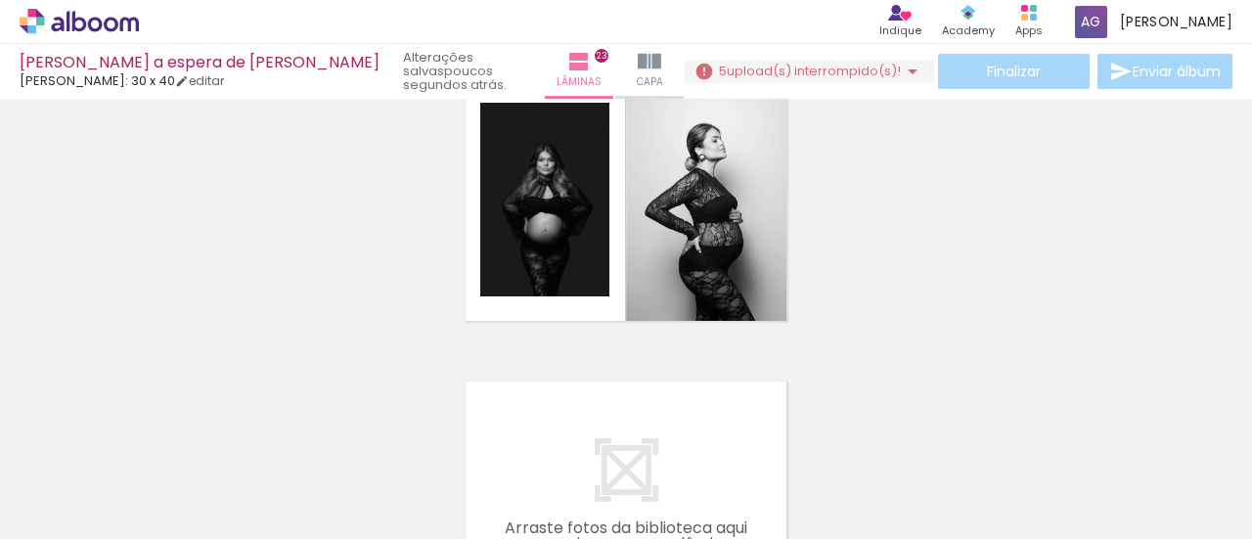
scroll to position [6560, 0]
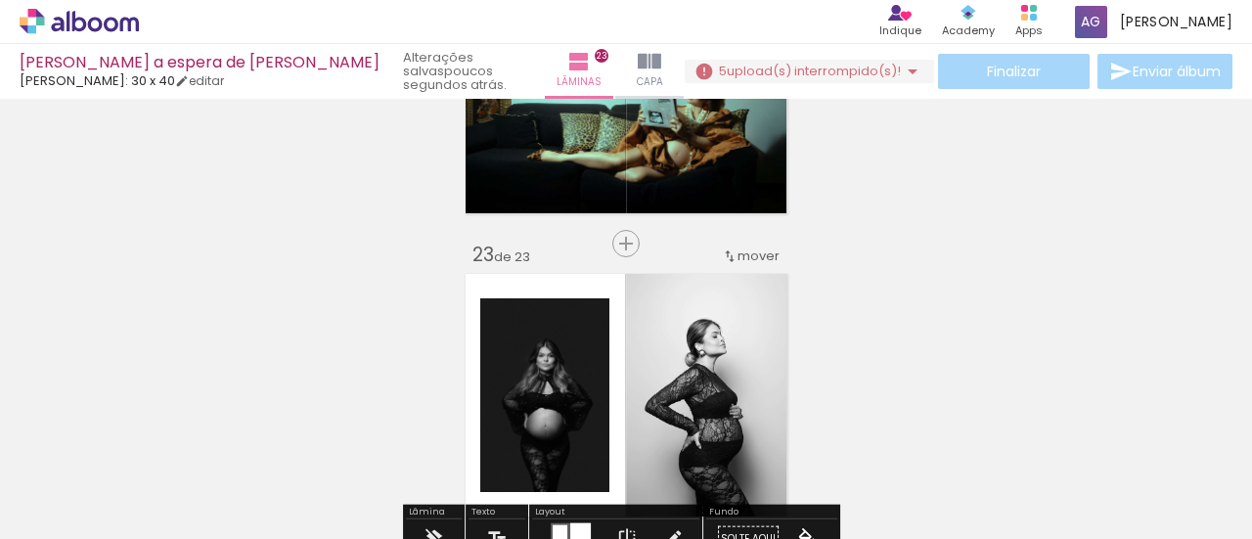
click at [766, 249] on span "mover" at bounding box center [759, 256] width 42 height 19
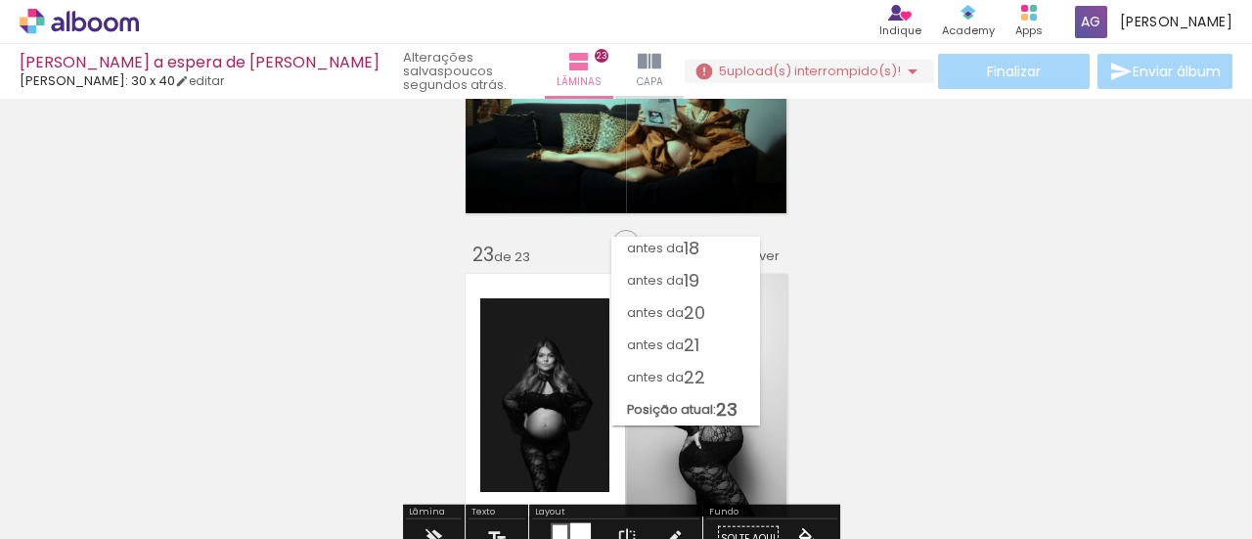
scroll to position [554, 0]
click at [723, 312] on paper-item "antes da 20" at bounding box center [685, 312] width 149 height 32
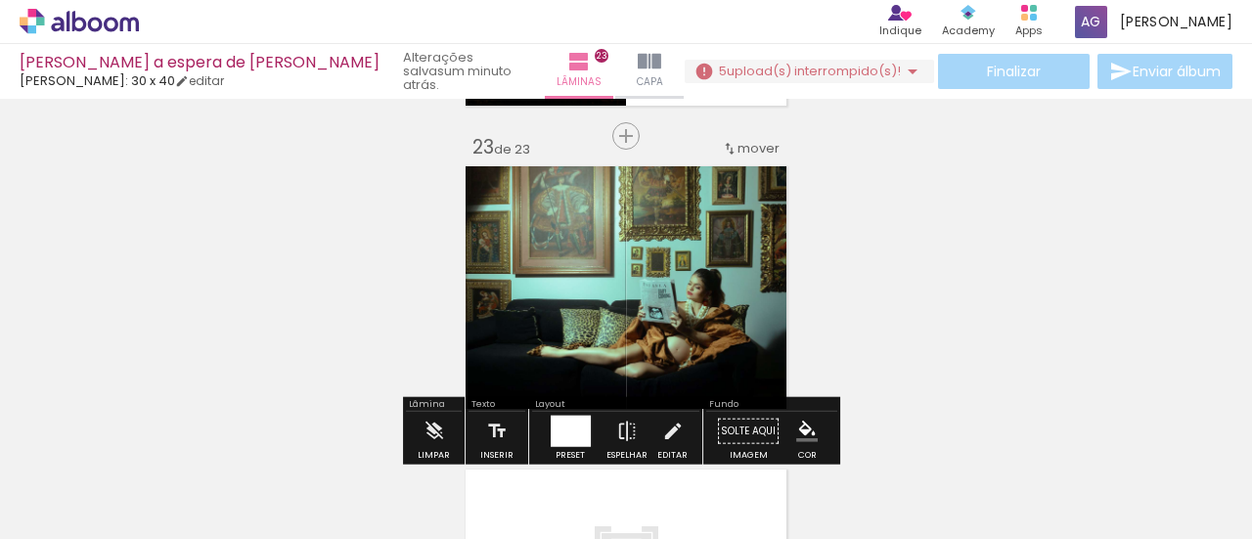
scroll to position [6569, 0]
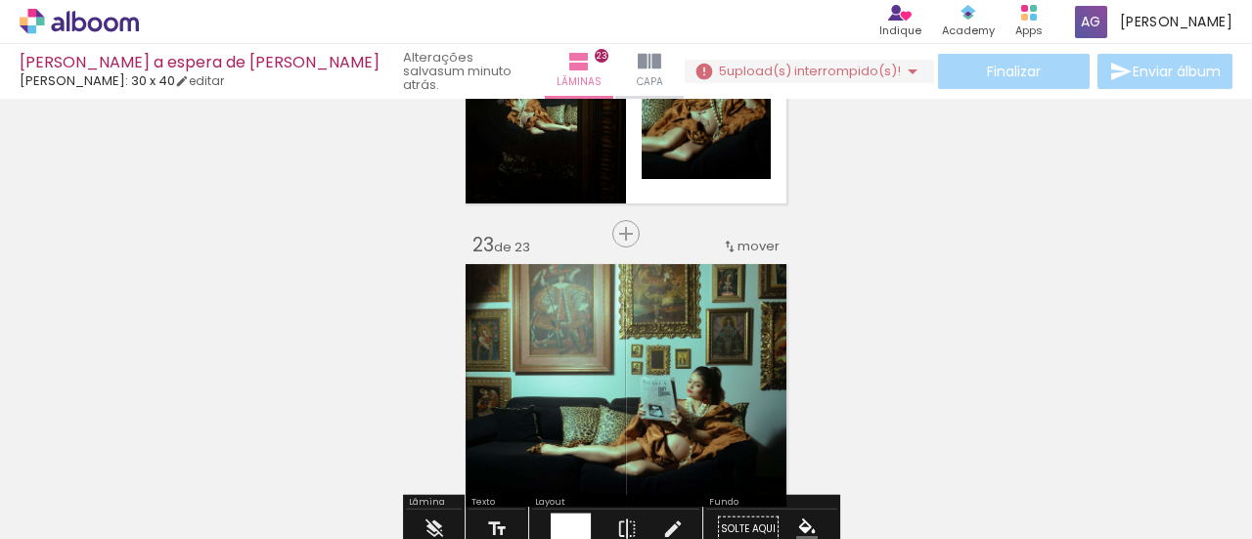
click at [754, 253] on span "mover" at bounding box center [759, 246] width 42 height 19
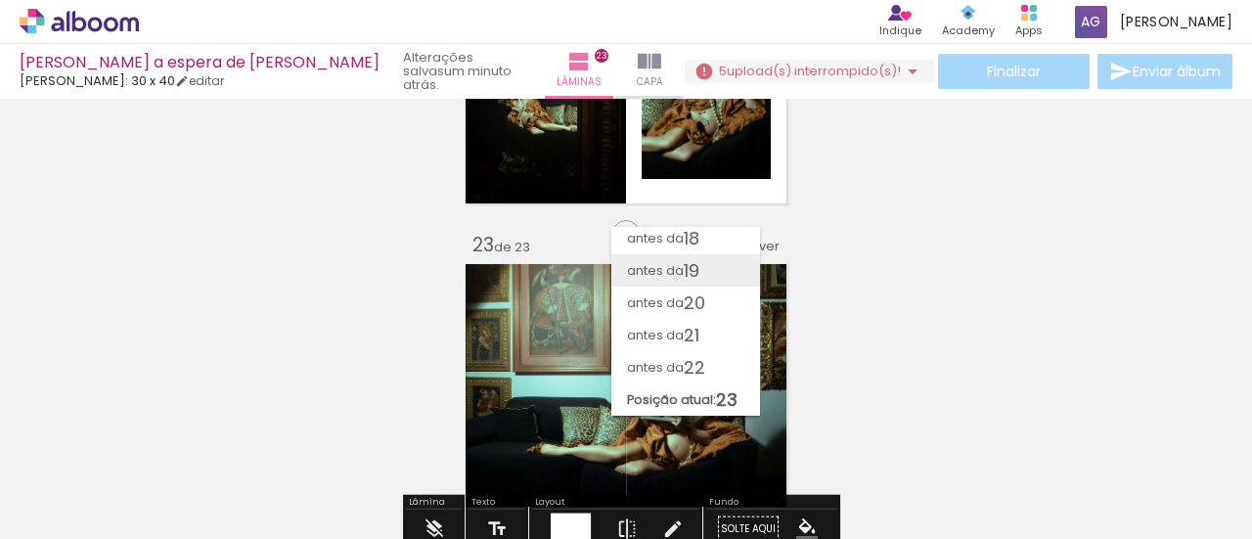
scroll to position [554, 0]
click at [676, 356] on span "antes da" at bounding box center [655, 367] width 57 height 32
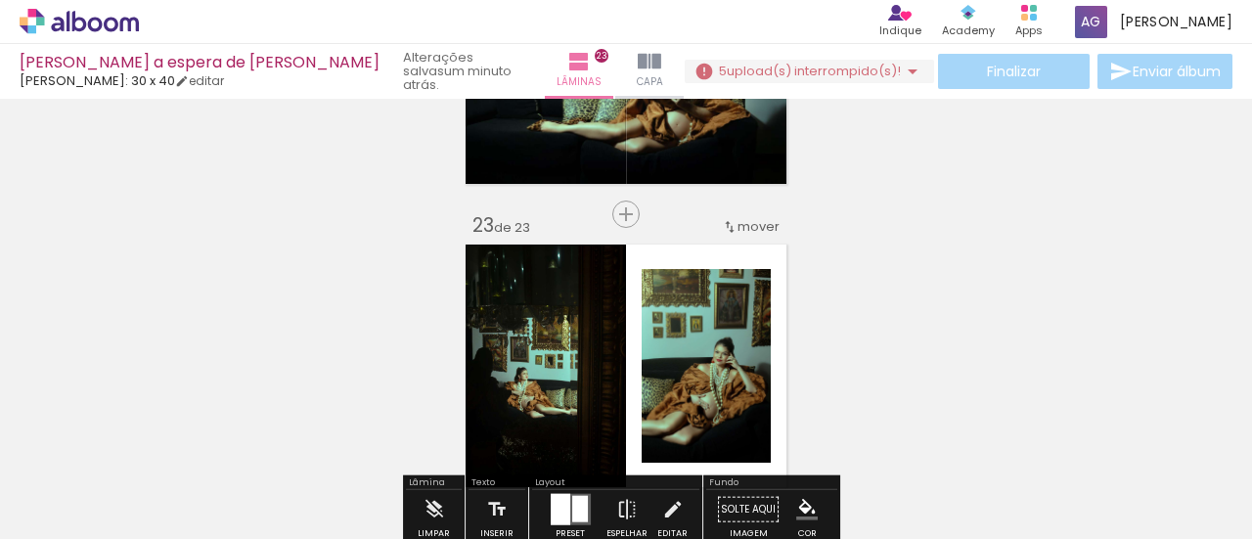
scroll to position [6687, 0]
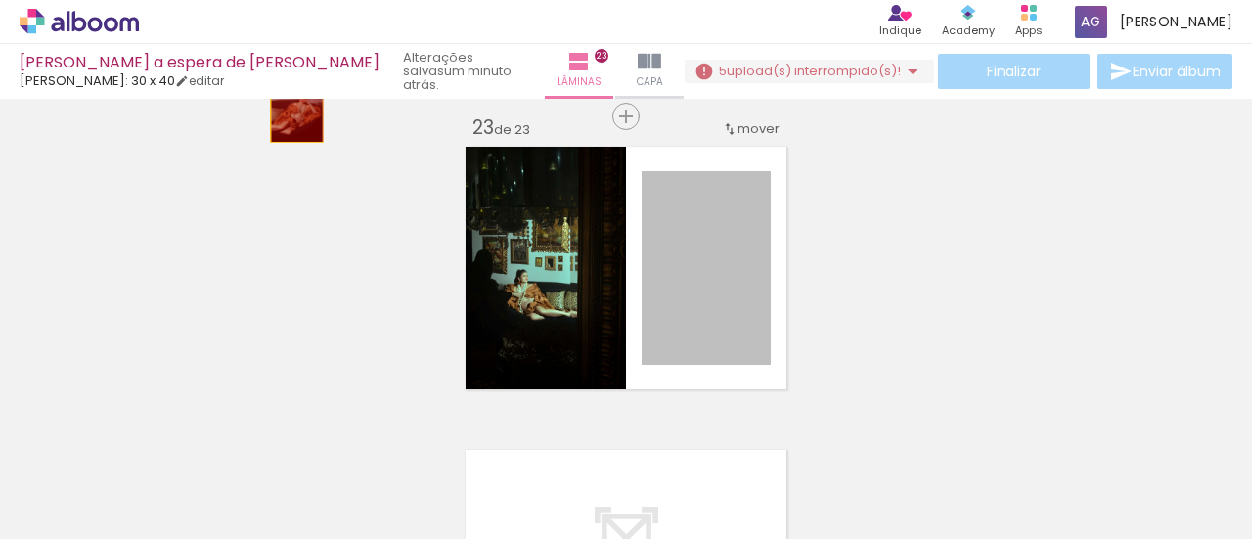
drag, startPoint x: 696, startPoint y: 280, endPoint x: 759, endPoint y: 332, distance: 82.0
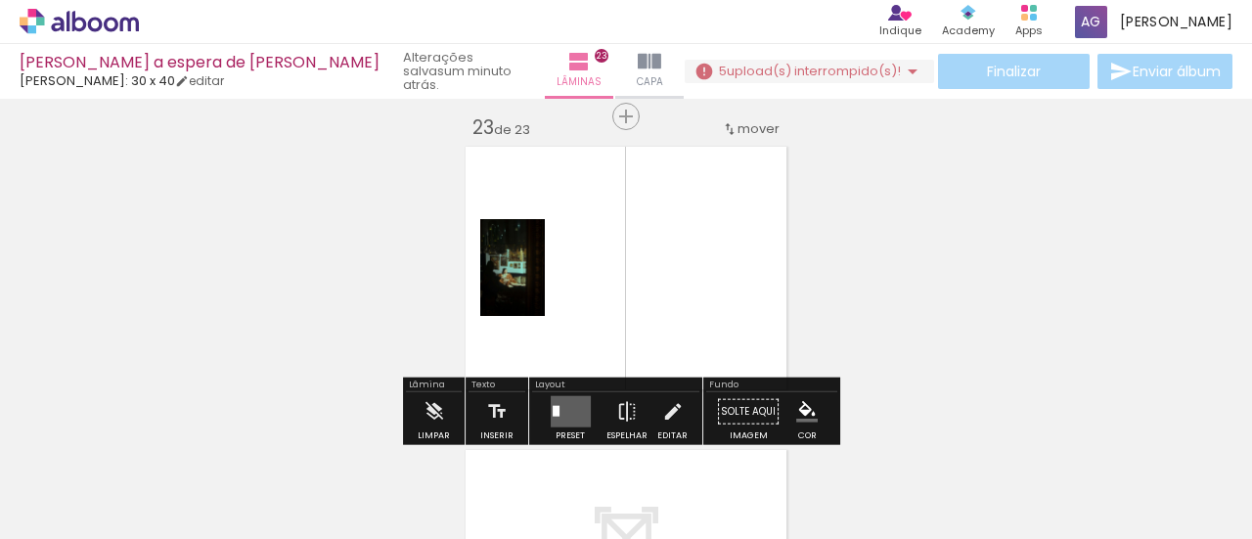
click at [557, 397] on quentale-layouter at bounding box center [571, 411] width 40 height 31
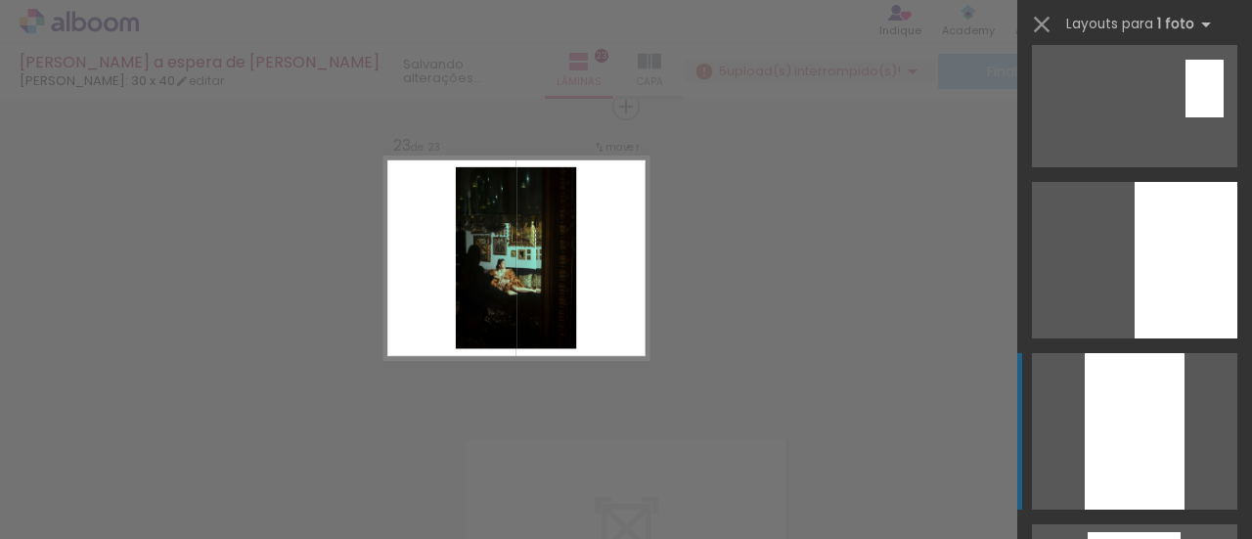
scroll to position [1467, 0]
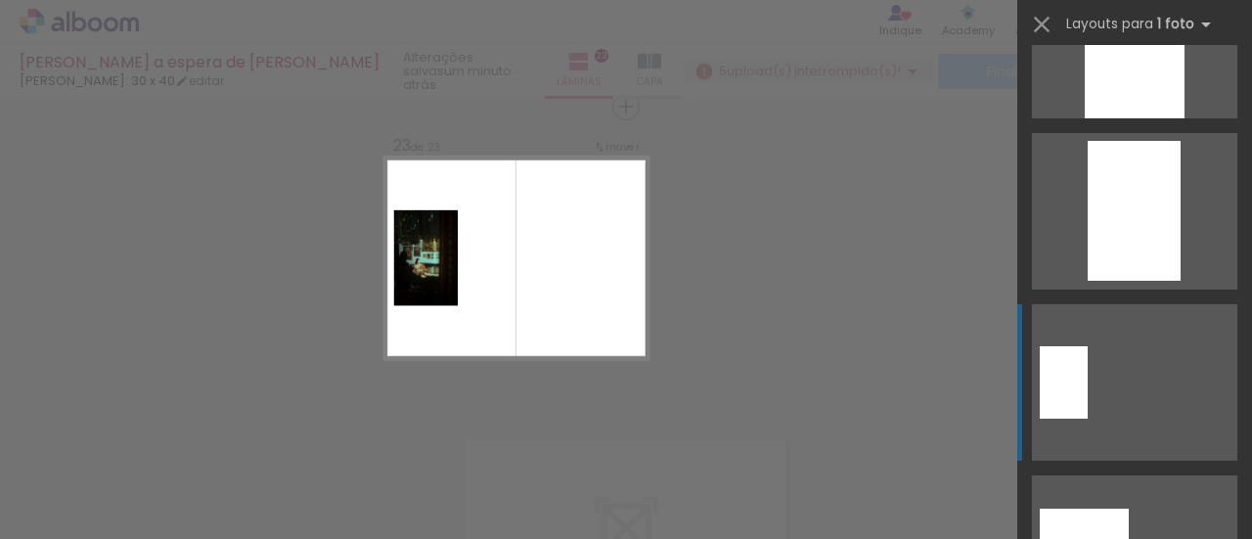
click at [1066, 375] on div at bounding box center [1064, 382] width 48 height 72
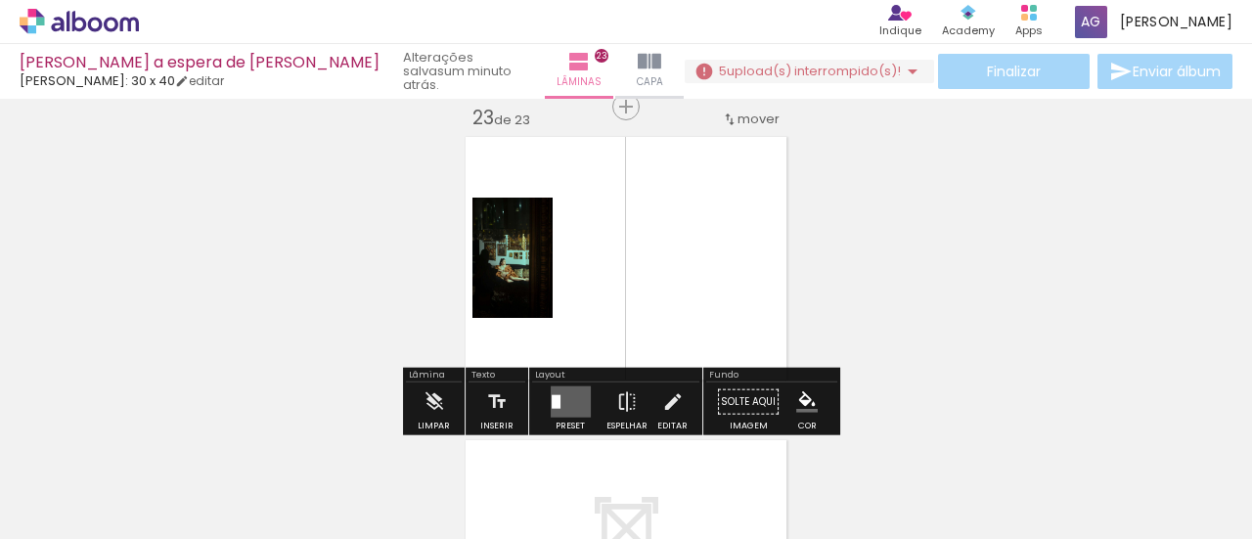
click at [530, 285] on quentale-photo at bounding box center [513, 258] width 80 height 120
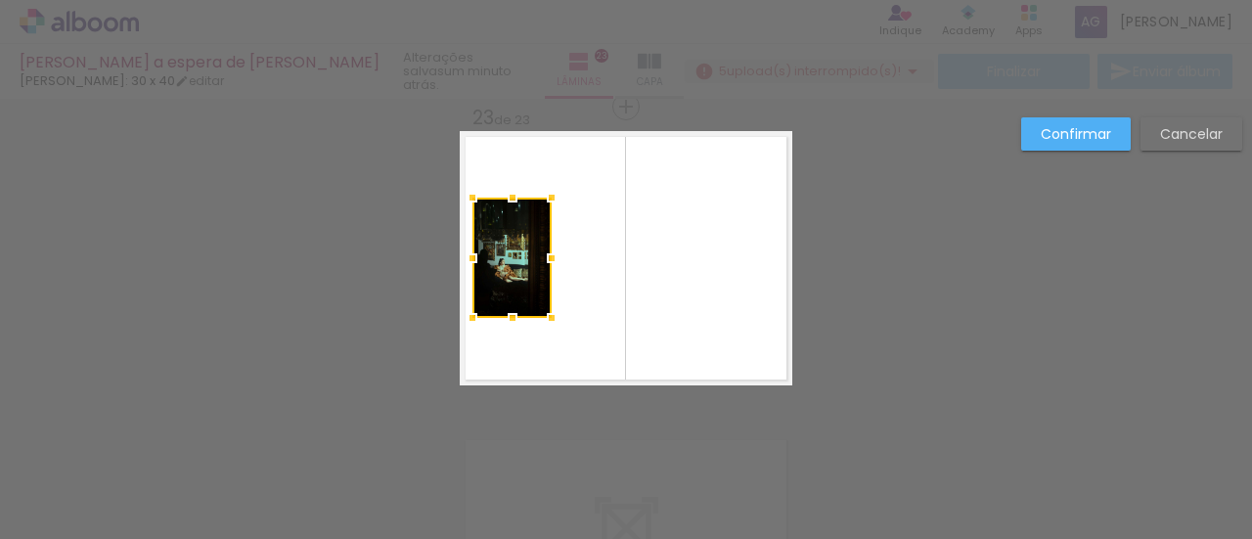
drag, startPoint x: 544, startPoint y: 263, endPoint x: 530, endPoint y: 263, distance: 13.7
click at [532, 264] on div at bounding box center [551, 258] width 39 height 39
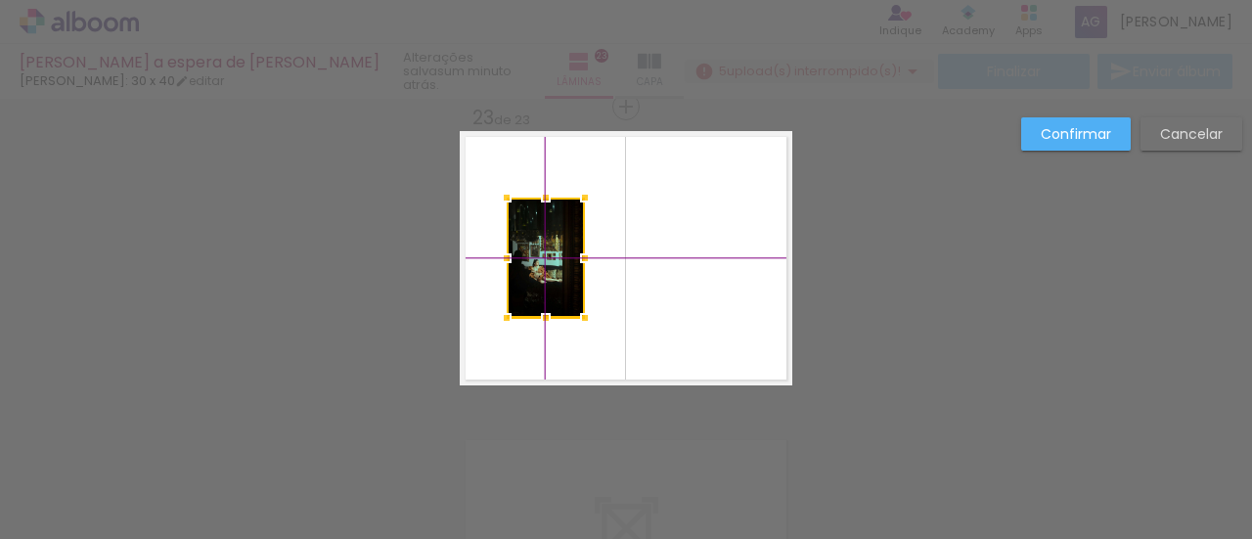
drag, startPoint x: 498, startPoint y: 238, endPoint x: 529, endPoint y: 244, distance: 31.9
click at [529, 244] on div at bounding box center [546, 258] width 78 height 120
click at [0, 0] on slot "Confirmar" at bounding box center [0, 0] width 0 height 0
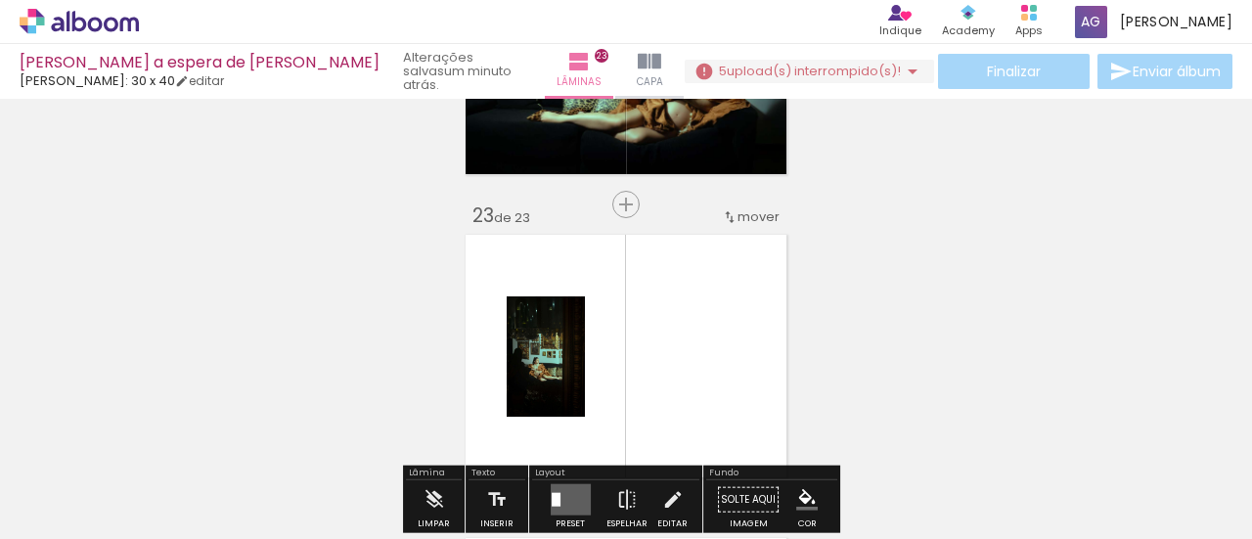
scroll to position [6501, 0]
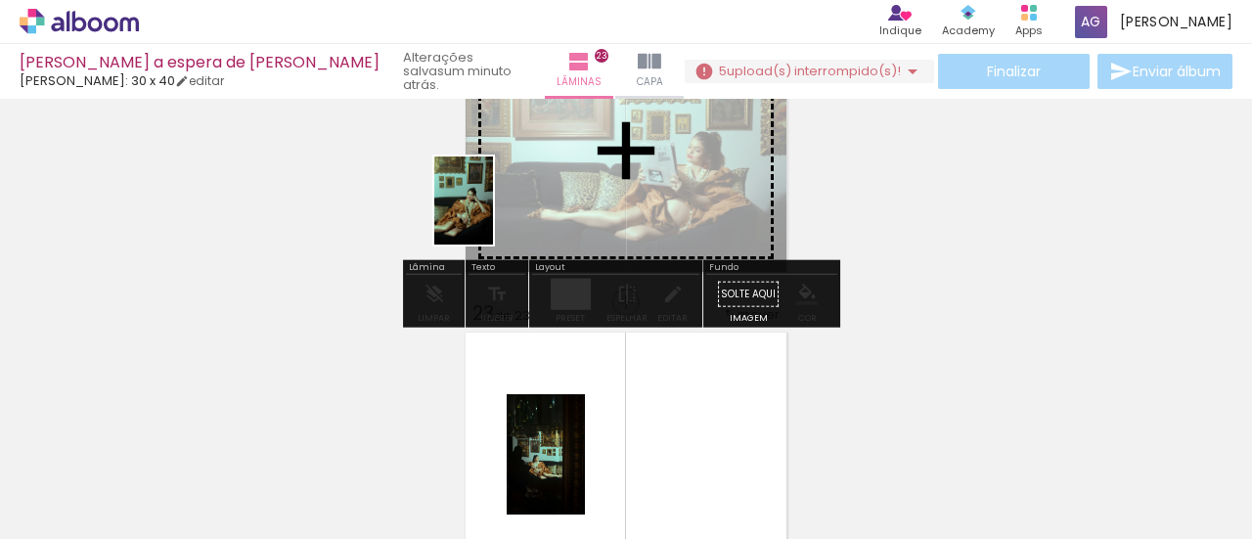
drag, startPoint x: 242, startPoint y: 431, endPoint x: 493, endPoint y: 215, distance: 331.6
click at [493, 215] on quentale-workspace at bounding box center [626, 269] width 1252 height 539
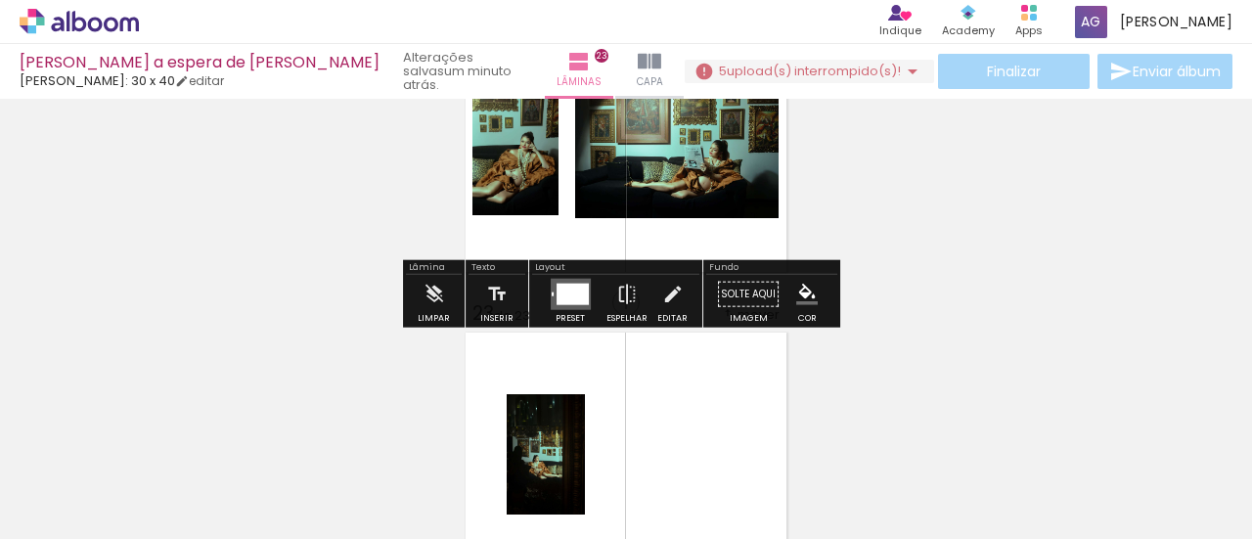
click at [551, 285] on quentale-layouter at bounding box center [571, 294] width 40 height 31
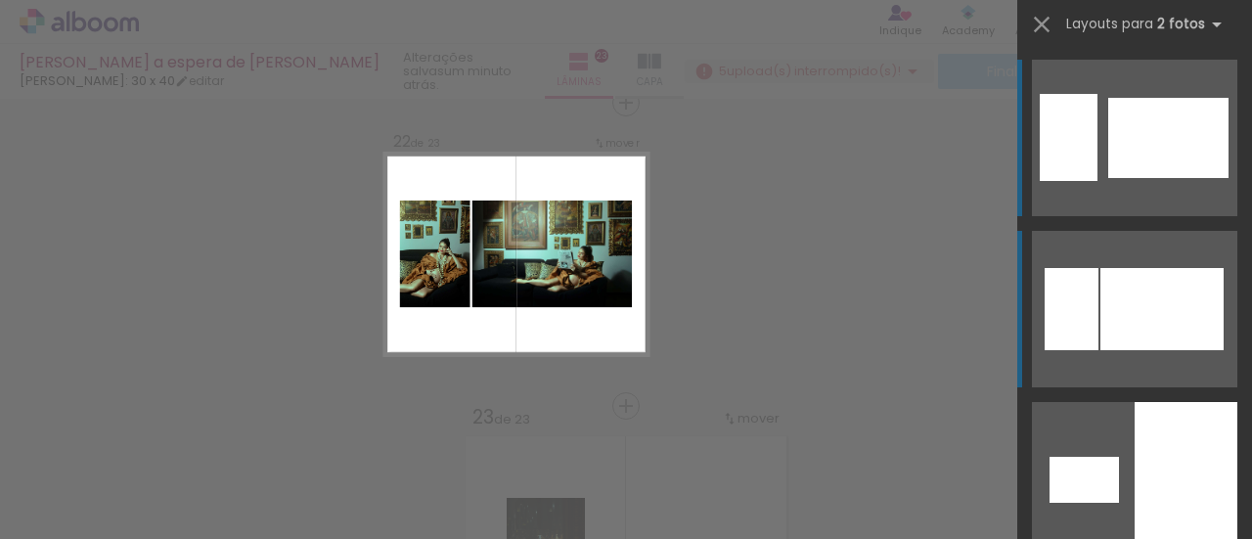
scroll to position [6393, 0]
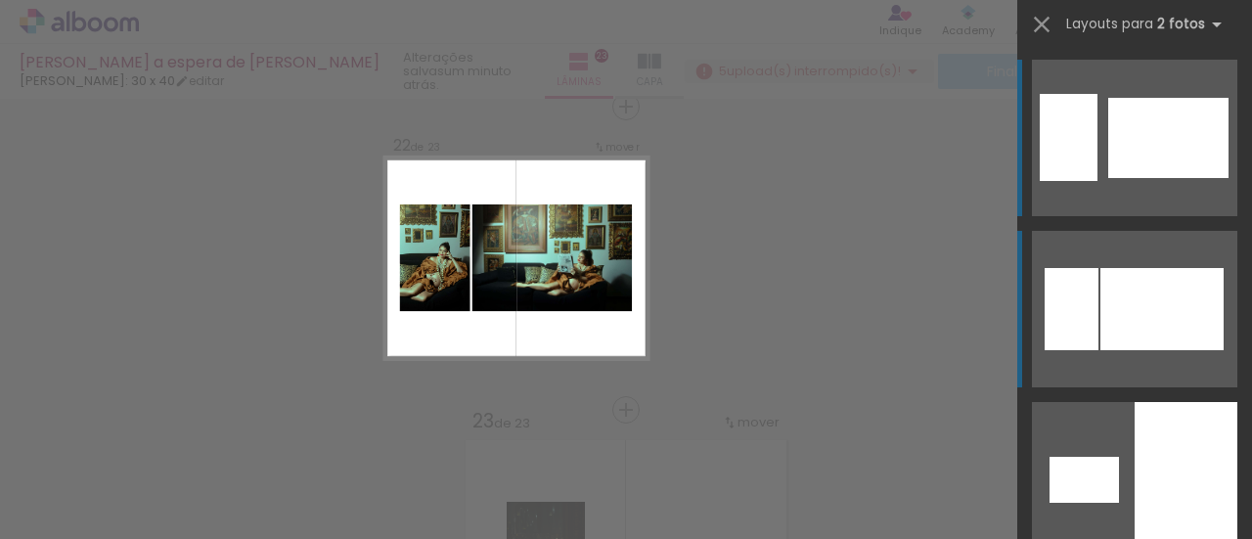
click at [1189, 314] on div at bounding box center [1162, 309] width 123 height 82
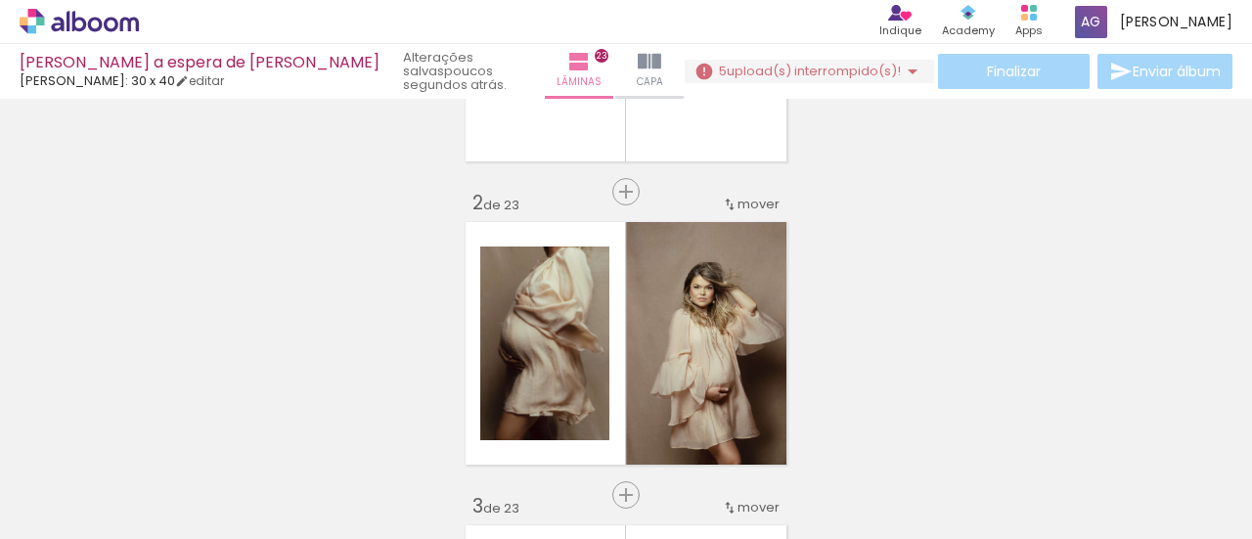
scroll to position [0, 0]
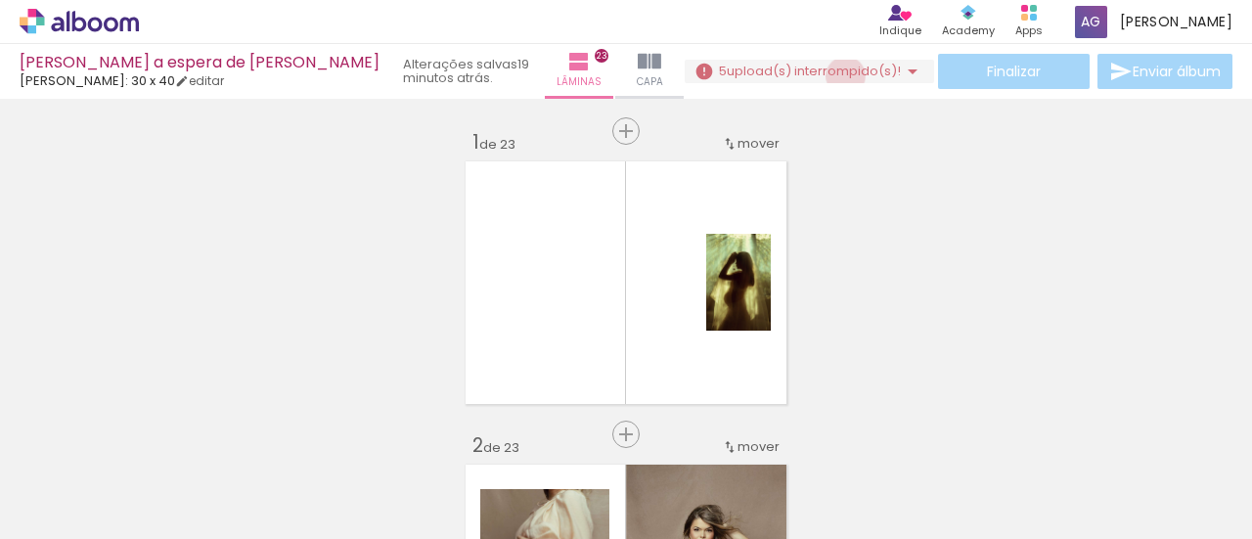
drag, startPoint x: 787, startPoint y: 94, endPoint x: 648, endPoint y: 203, distance: 176.3
click at [0, 0] on div "Ana Lúcia a espera de Rafaela Luiz Fotógrafo: 30 x 40 editar 19 minutos atrás. …" at bounding box center [0, 0] width 0 height 0
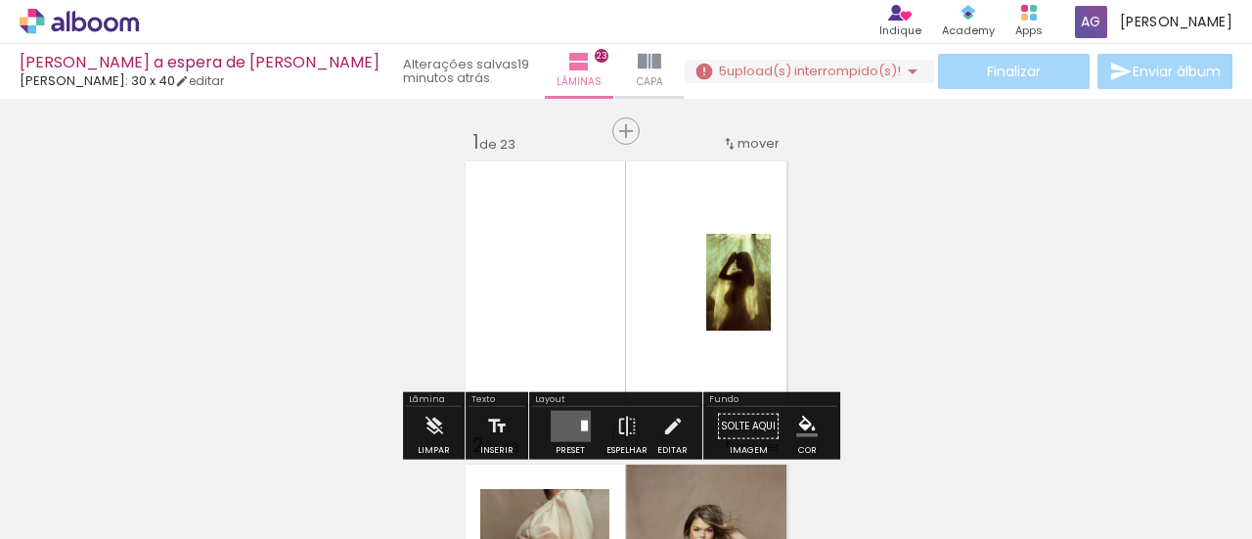
drag, startPoint x: 648, startPoint y: 203, endPoint x: 430, endPoint y: 484, distance: 355.7
click at [430, 484] on quentale-workspace at bounding box center [626, 269] width 1252 height 539
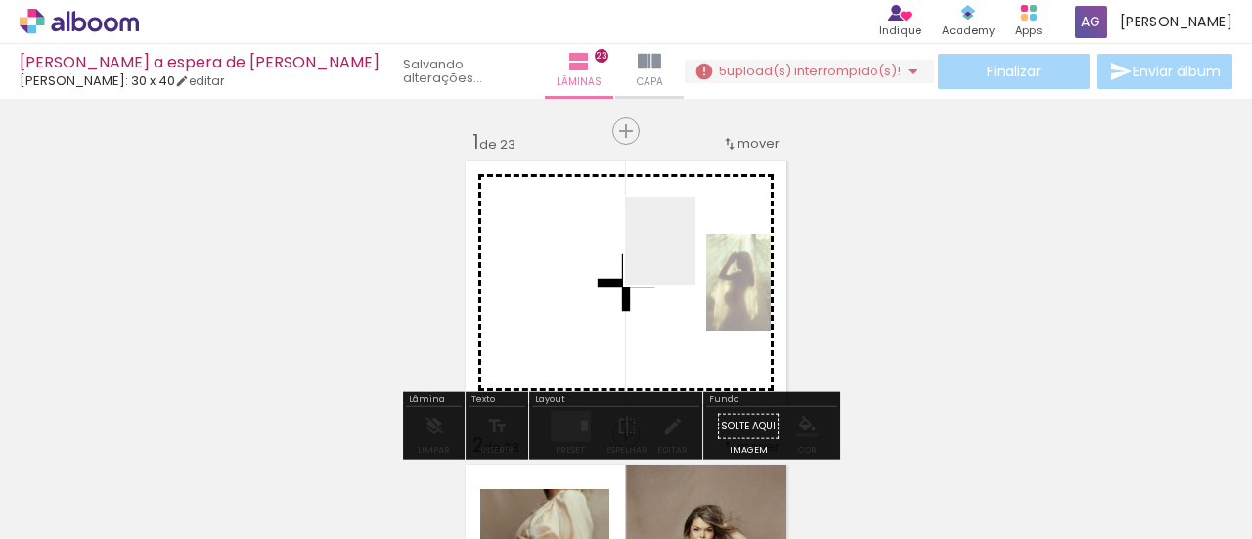
drag, startPoint x: 516, startPoint y: 365, endPoint x: 684, endPoint y: 255, distance: 200.8
click at [684, 255] on quentale-workspace at bounding box center [626, 269] width 1252 height 539
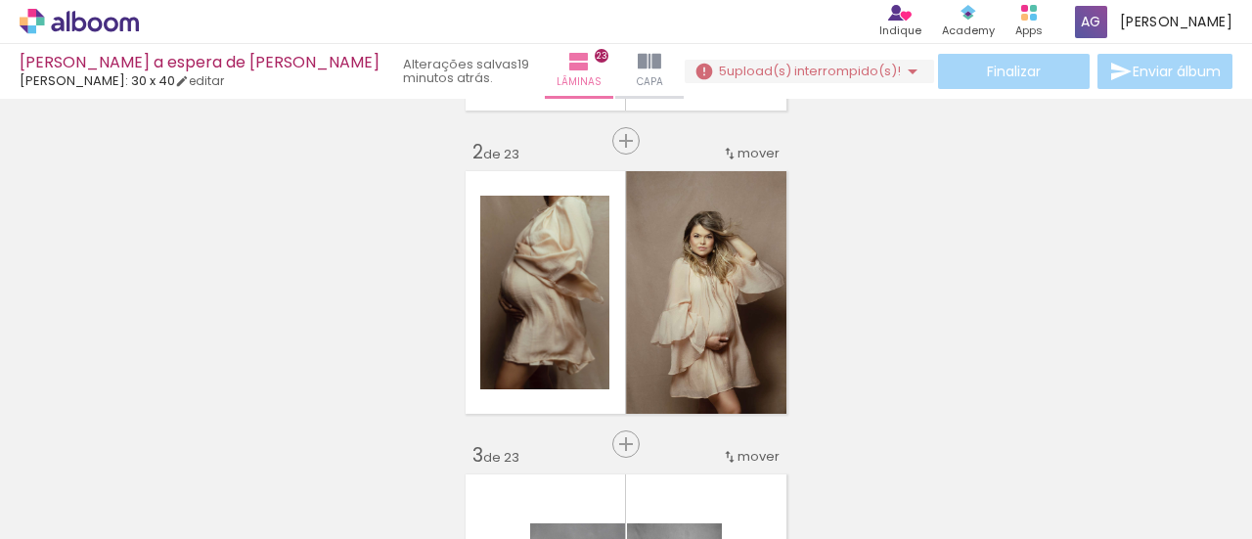
scroll to position [783, 0]
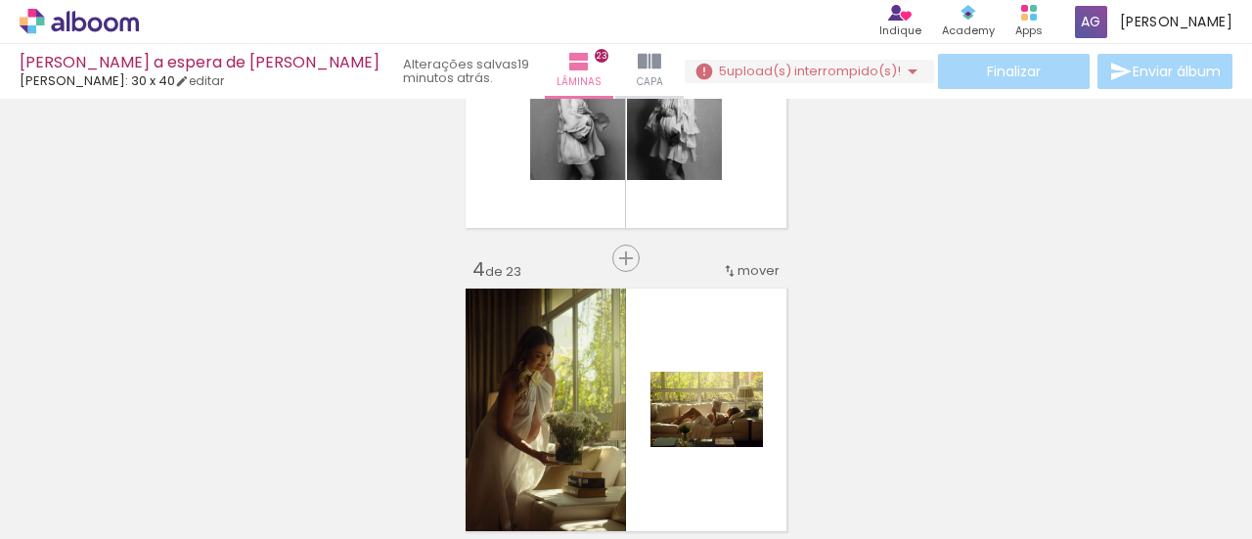
click at [832, 60] on paper-button "5 upload(s) interrompido(s)! 89,80%" at bounding box center [809, 71] width 249 height 23
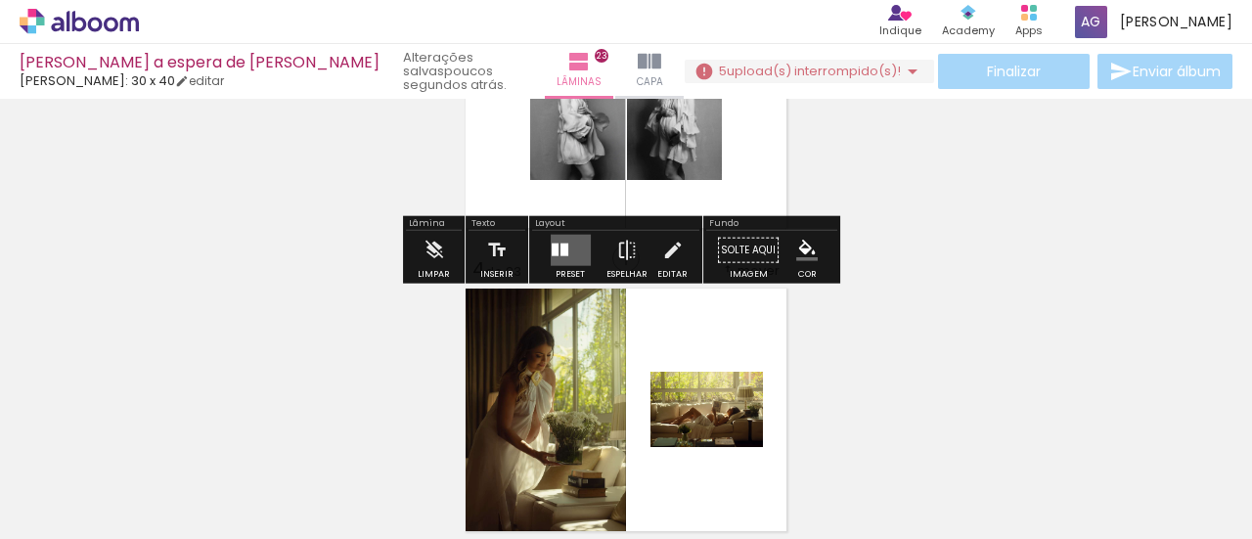
scroll to position [587, 0]
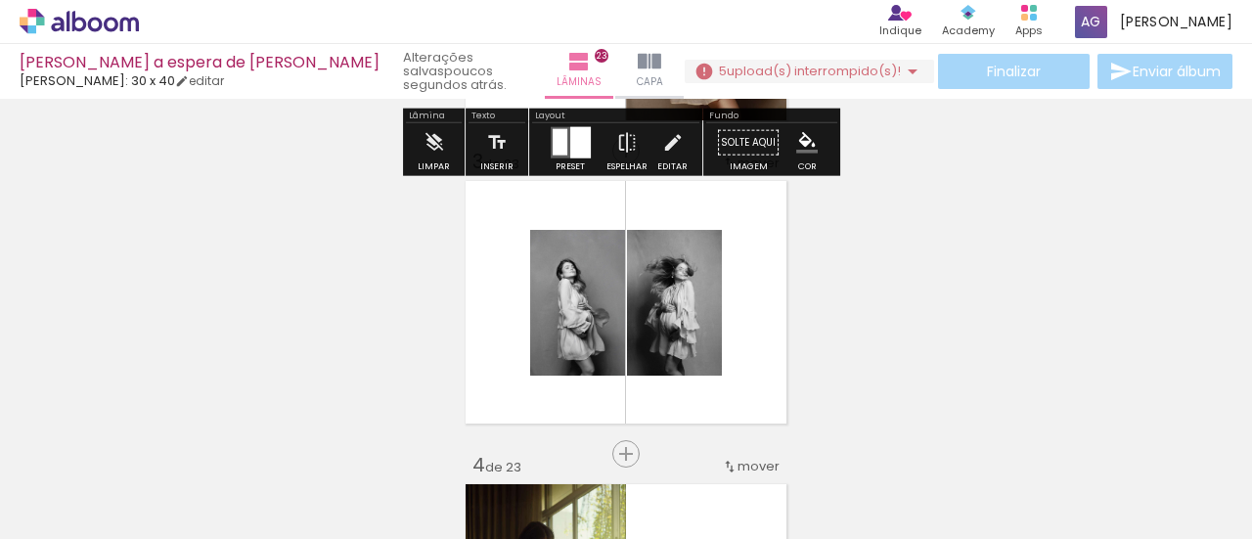
click at [727, 72] on span "upload(s) interrompido(s)!" at bounding box center [814, 71] width 174 height 19
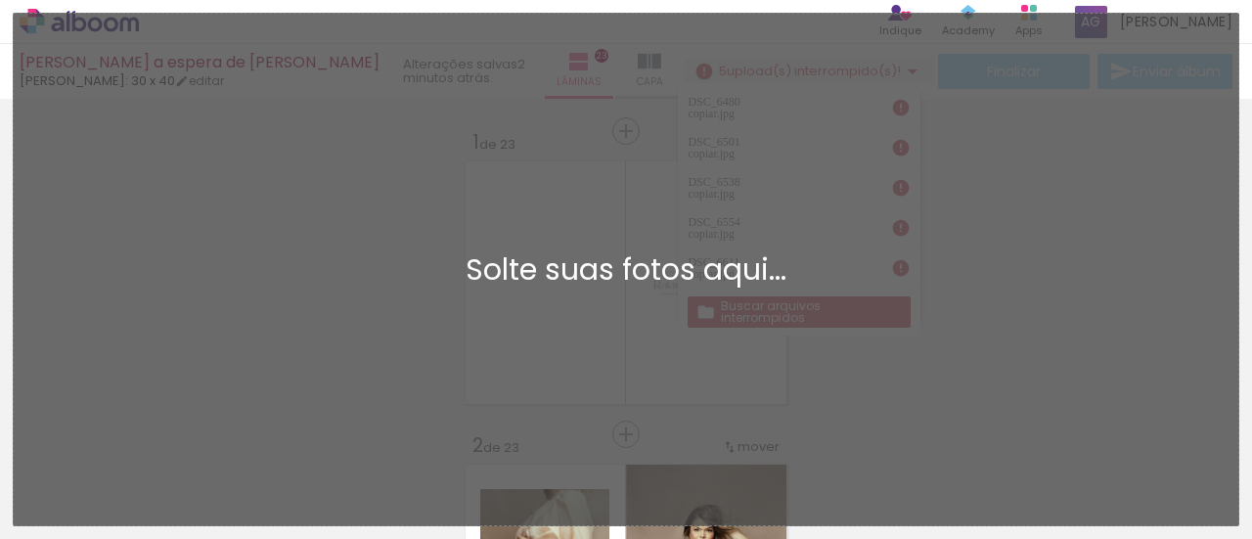
scroll to position [587, 0]
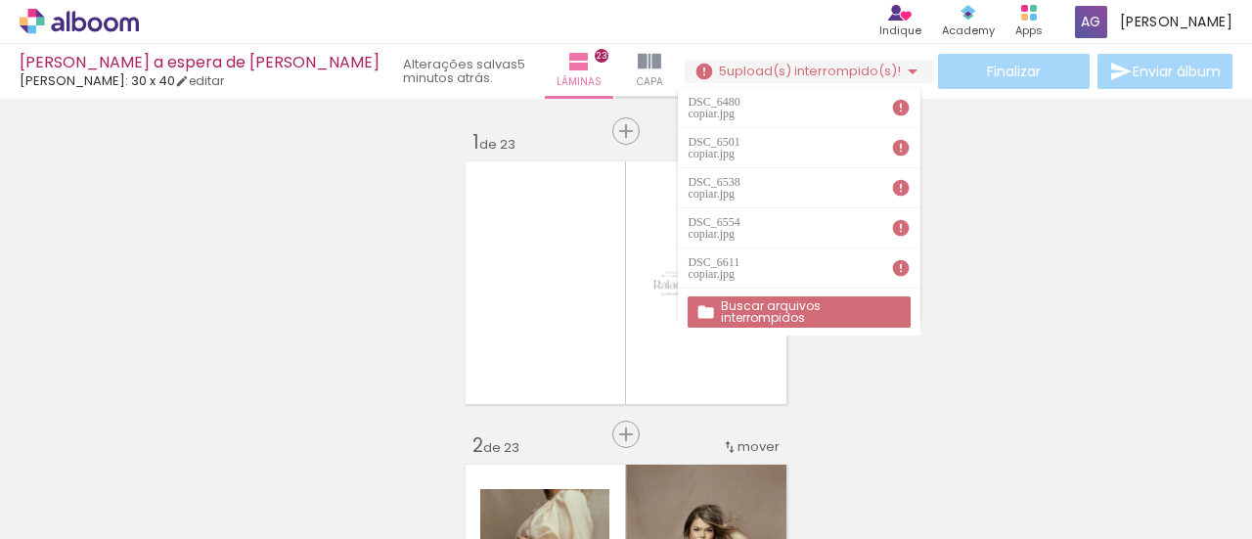
scroll to position [587, 0]
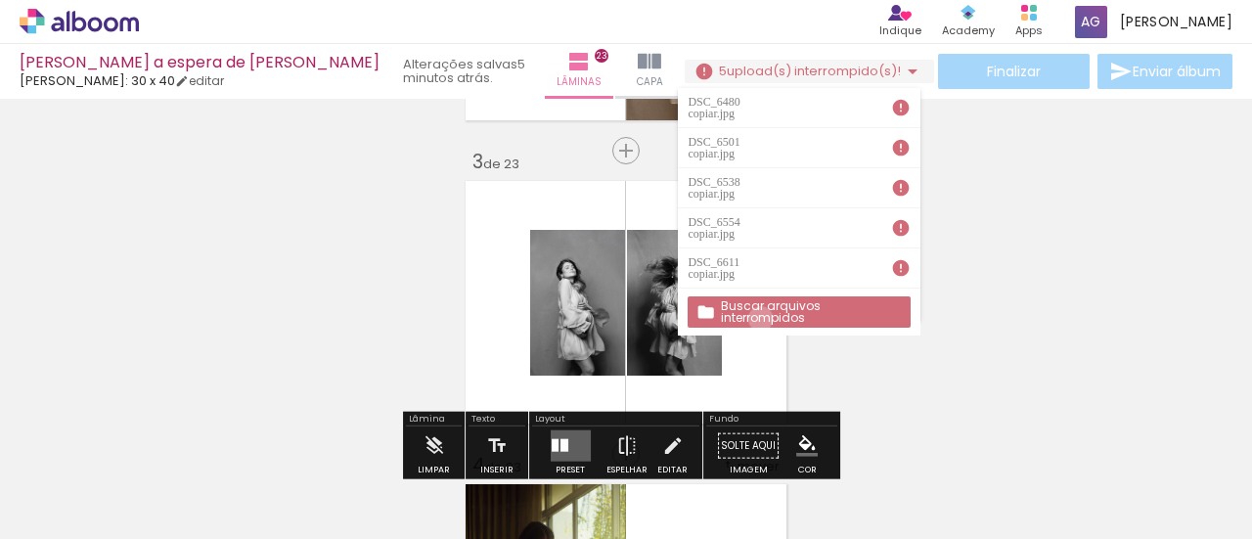
click at [761, 297] on paper-button "Buscar arquivos interrompidos" at bounding box center [799, 311] width 222 height 31
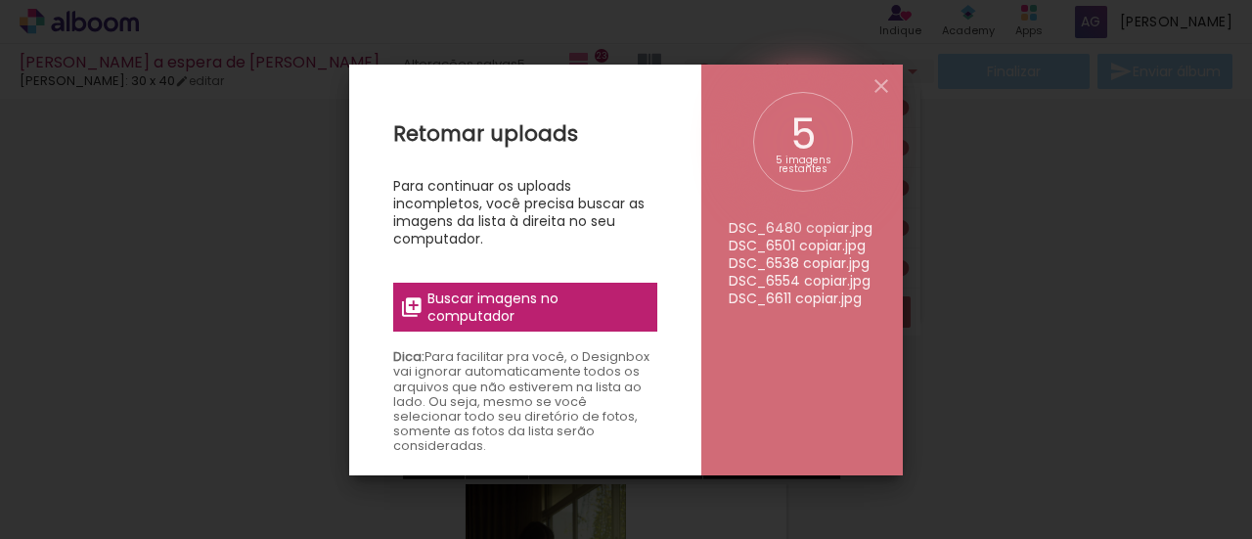
click at [500, 293] on span "Buscar imagens no computador" at bounding box center [537, 307] width 218 height 35
click at [0, 0] on input "file" at bounding box center [0, 0] width 0 height 0
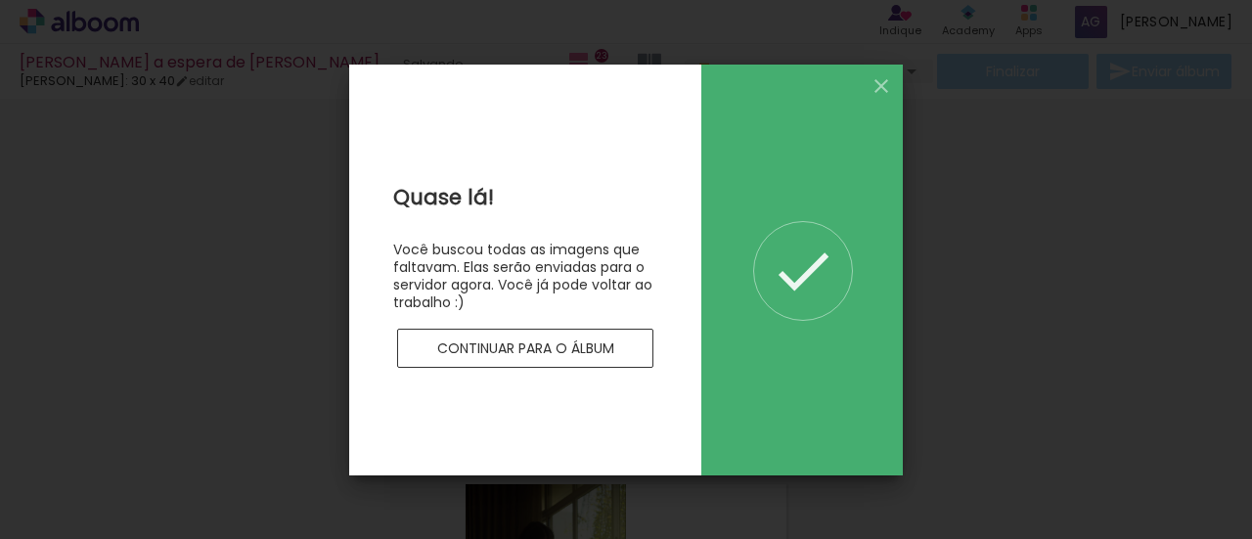
click at [0, 0] on slot "Continuar para o álbum" at bounding box center [0, 0] width 0 height 0
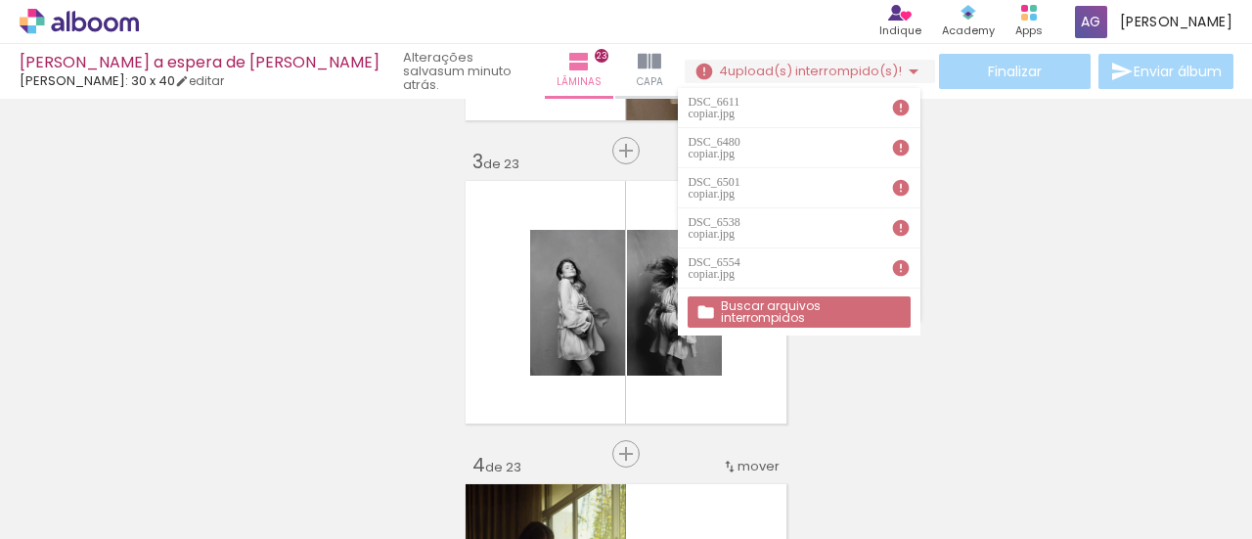
scroll to position [880, 0]
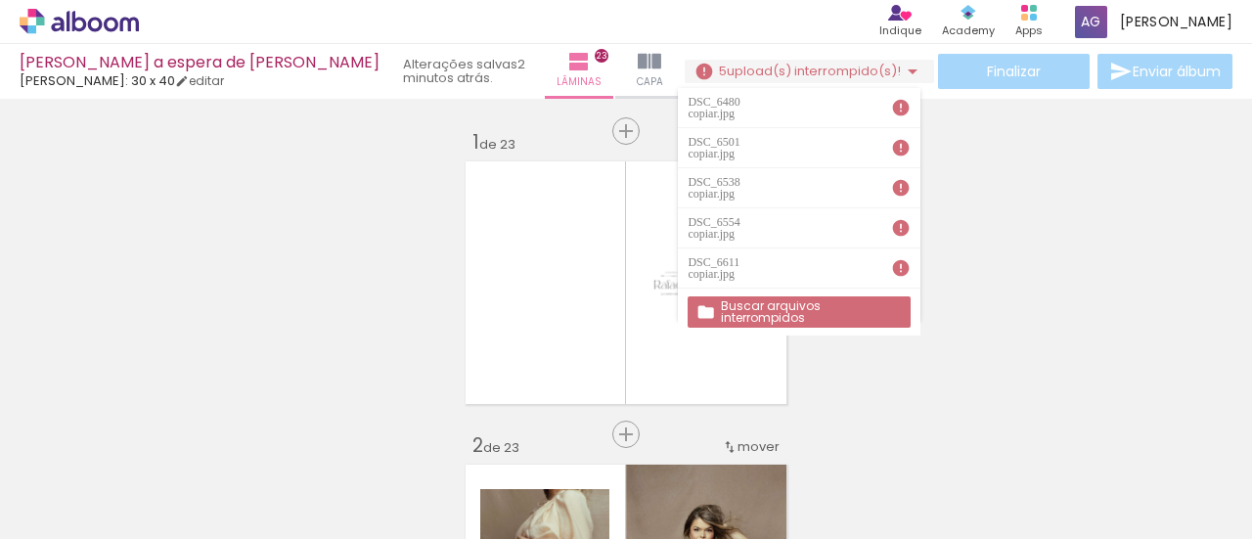
scroll to position [880, 0]
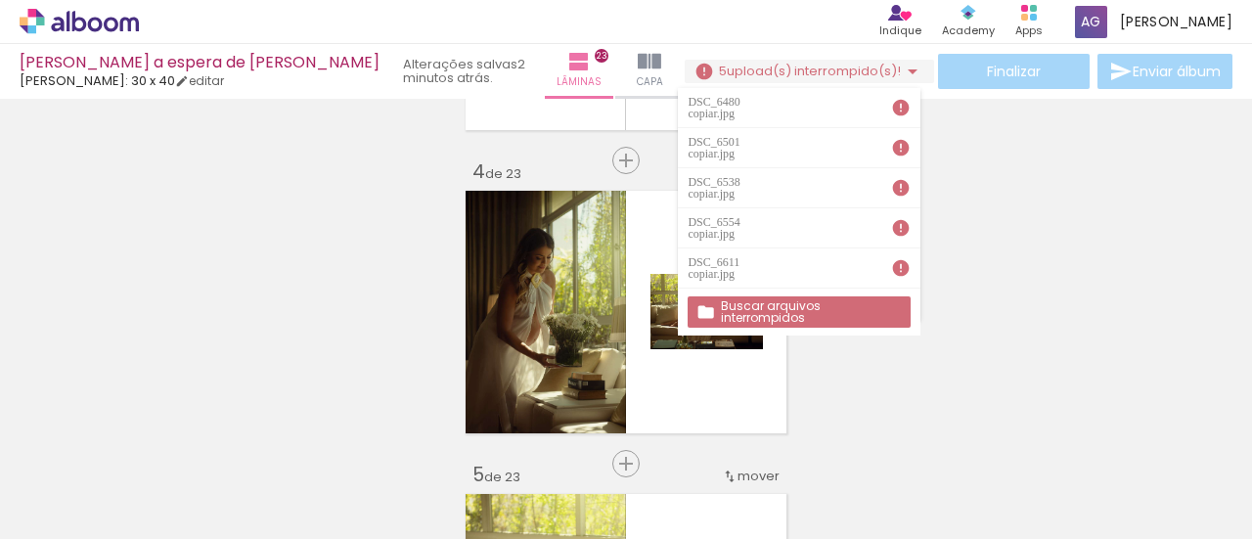
click at [763, 298] on paper-button "Buscar arquivos interrompidos" at bounding box center [799, 311] width 222 height 31
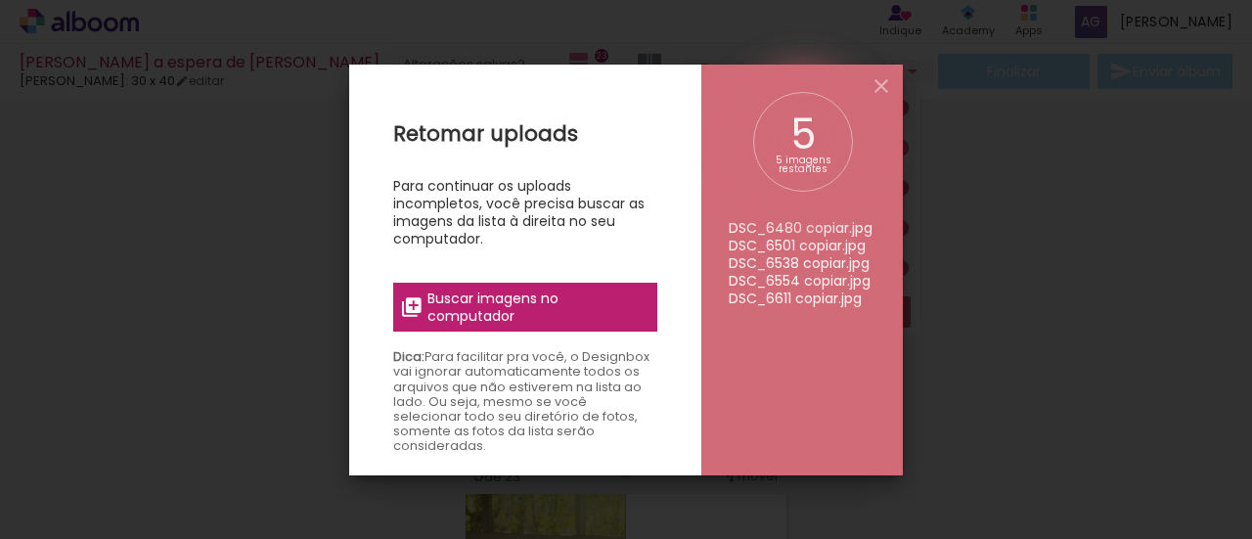
click at [571, 319] on span "Buscar imagens no computador" at bounding box center [537, 307] width 218 height 35
click at [0, 0] on input "file" at bounding box center [0, 0] width 0 height 0
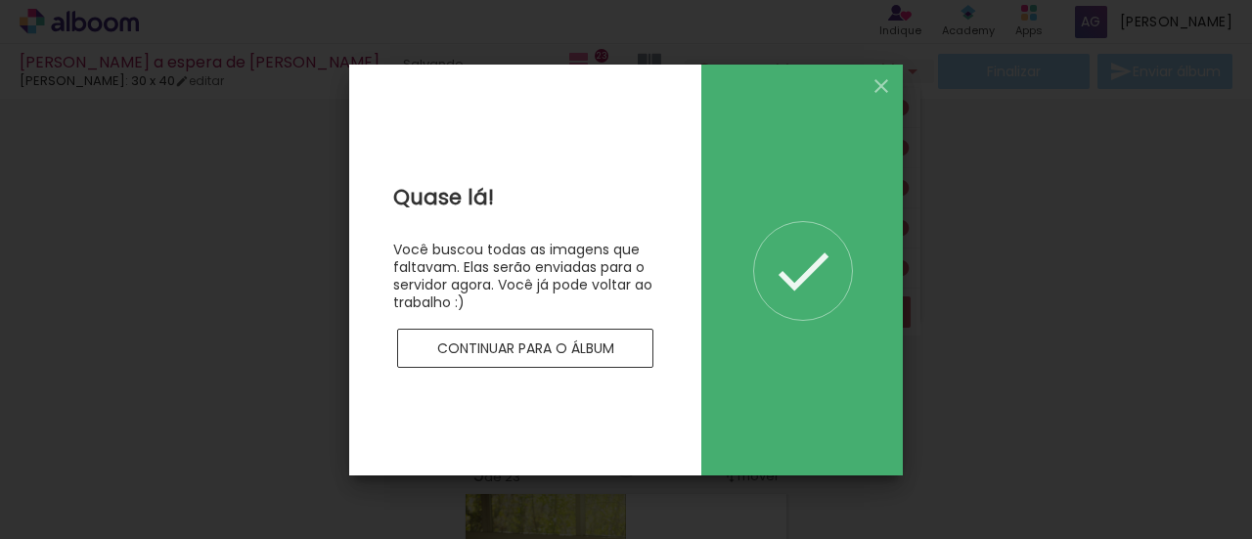
click at [605, 338] on paper-button "Continuar para o álbum" at bounding box center [525, 348] width 256 height 39
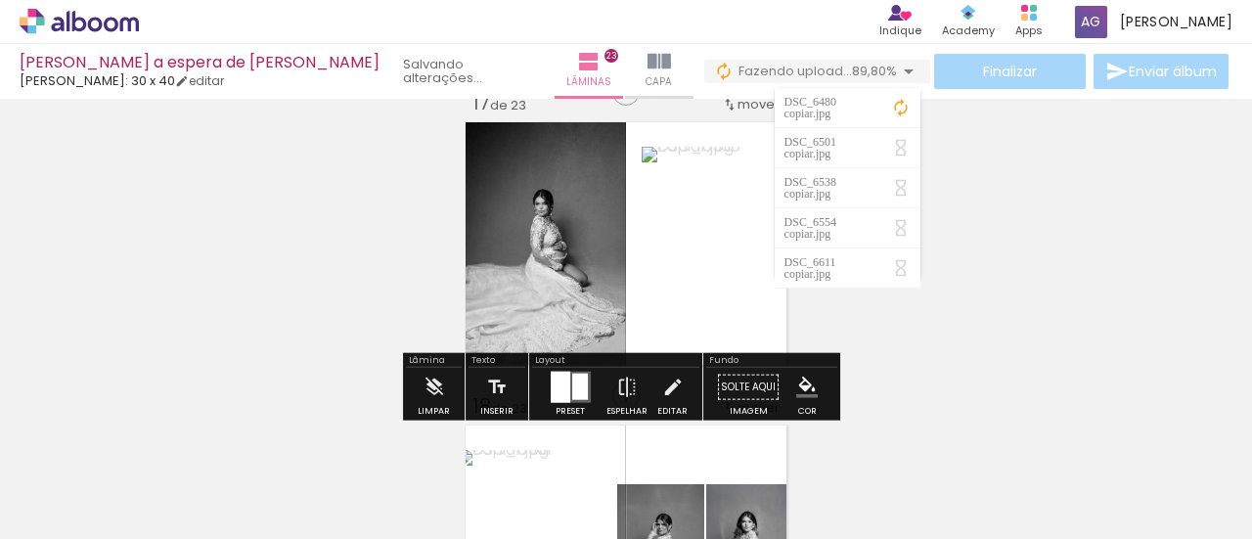
scroll to position [4402, 0]
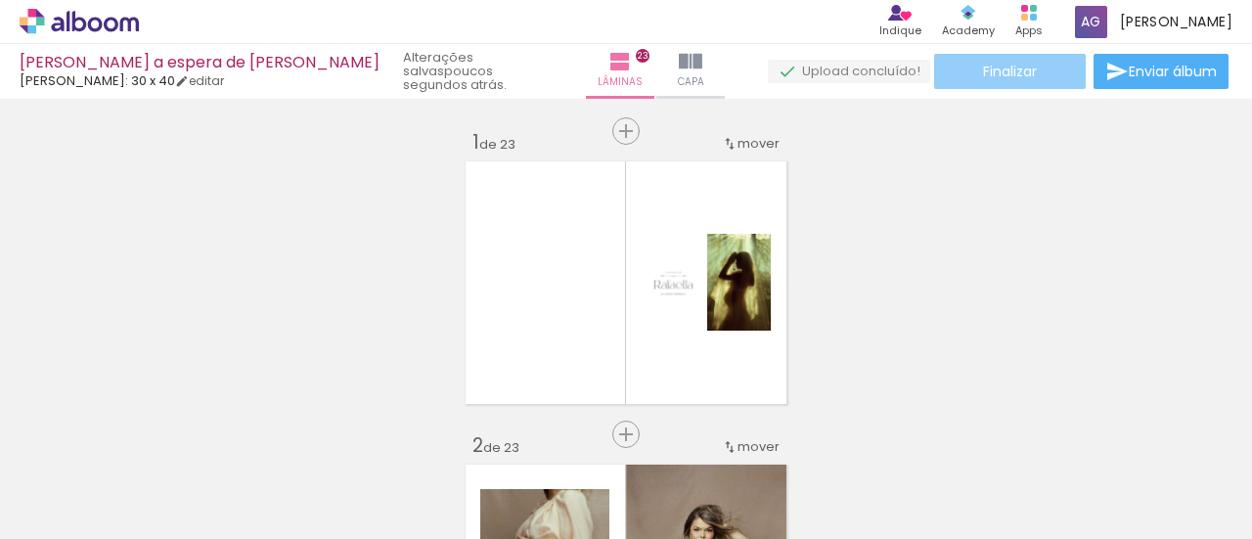
click at [1000, 75] on span "Finalizar" at bounding box center [1010, 72] width 54 height 14
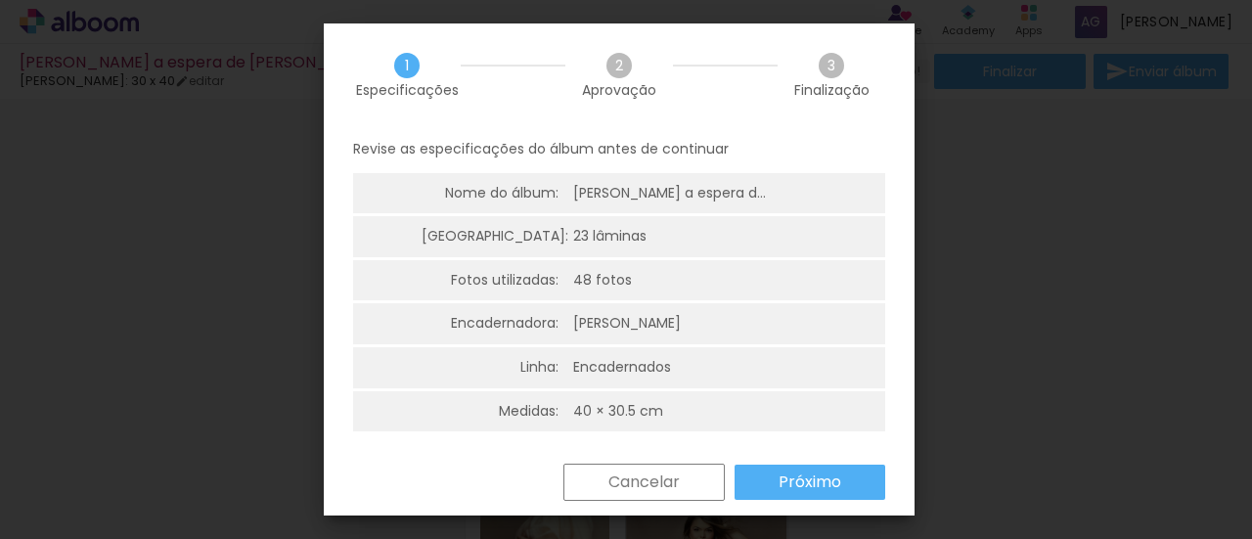
click at [0, 0] on slot "Próximo" at bounding box center [0, 0] width 0 height 0
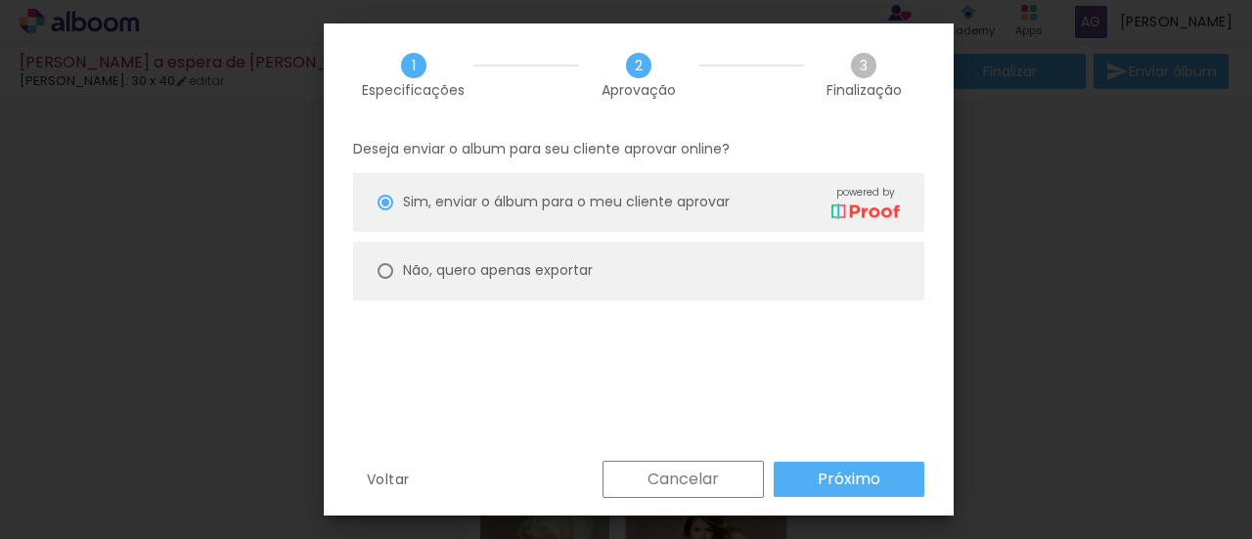
click at [591, 287] on paper-radio-button "Não, quero apenas exportar" at bounding box center [638, 271] width 571 height 59
type paper-radio-button "on"
click at [855, 490] on paper-button "Próximo" at bounding box center [849, 479] width 151 height 35
type input "Alta, 300 DPI"
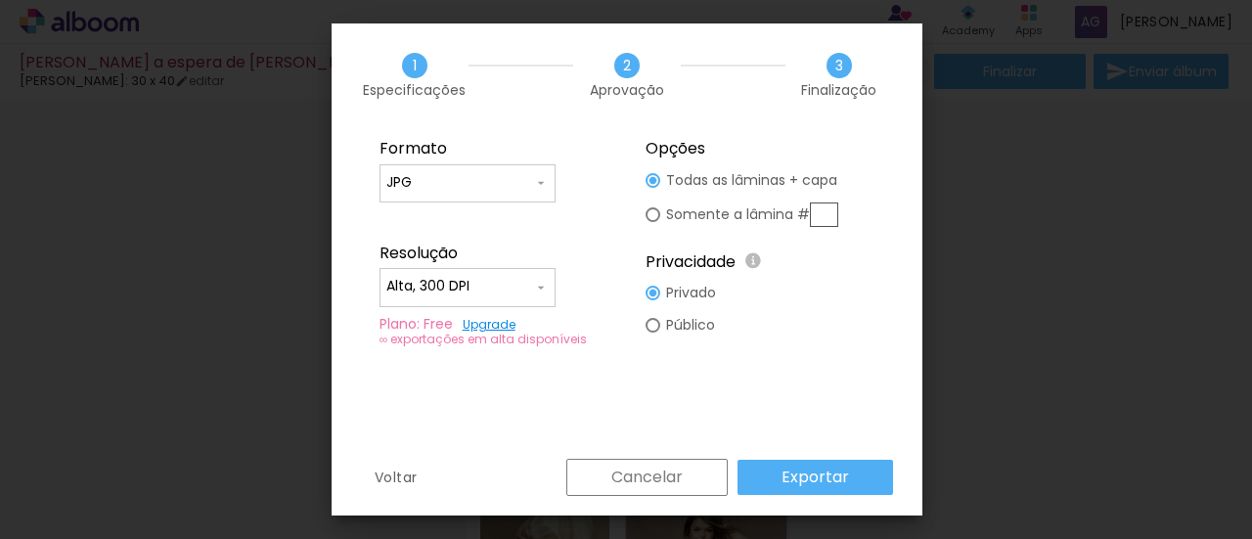
click at [482, 175] on input "JPG" at bounding box center [459, 183] width 147 height 20
click at [0, 0] on slot "PDF" at bounding box center [0, 0] width 0 height 0
type input "PDF"
click at [0, 0] on slot "Exportar" at bounding box center [0, 0] width 0 height 0
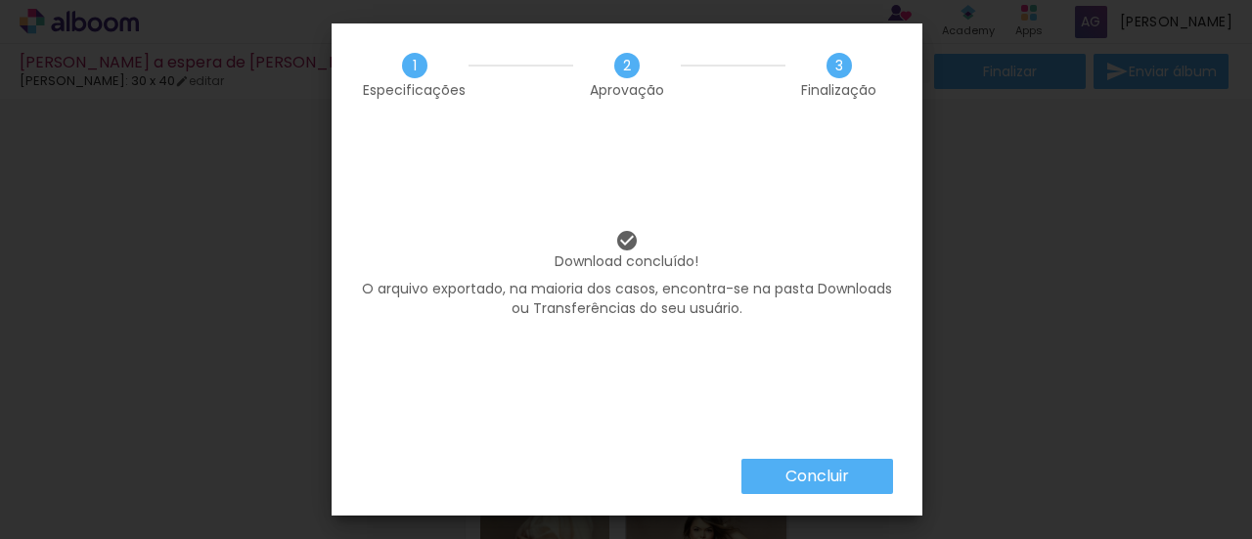
click at [0, 0] on slot "Concluir" at bounding box center [0, 0] width 0 height 0
